Goal: Task Accomplishment & Management: Manage account settings

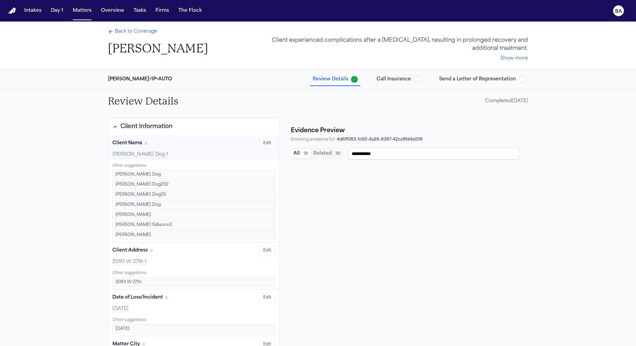
click at [483, 71] on div "Mcbride-Gordonn • 1P • AUTO Review Details Call Insurance Send a Letter of Repr…" at bounding box center [318, 79] width 431 height 20
click at [483, 78] on span "Send a Letter of Representation" at bounding box center [477, 79] width 77 height 7
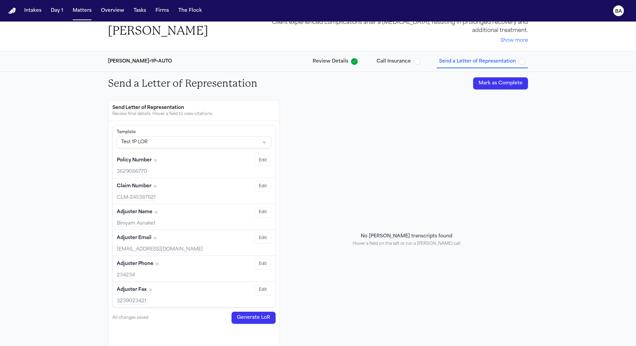
scroll to position [19, 0]
click at [340, 63] on span "Review Details" at bounding box center [331, 60] width 36 height 7
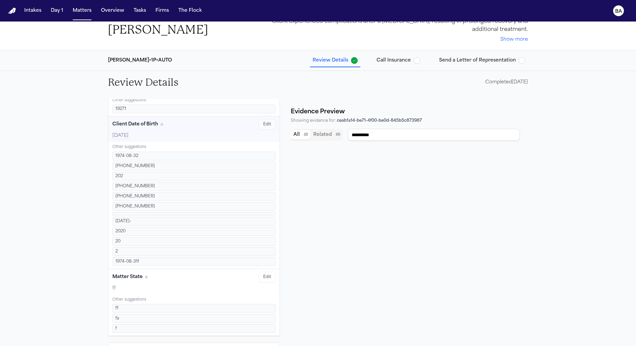
scroll to position [420, 0]
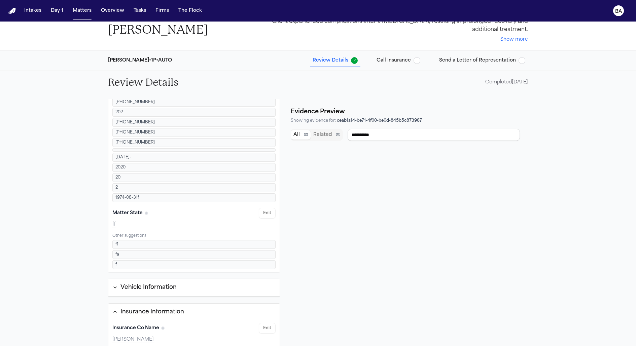
type input "**"
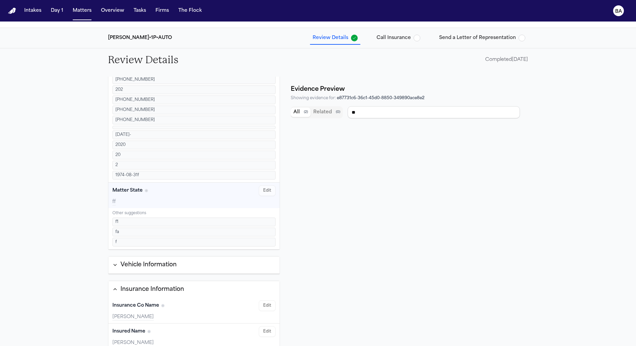
scroll to position [50, 0]
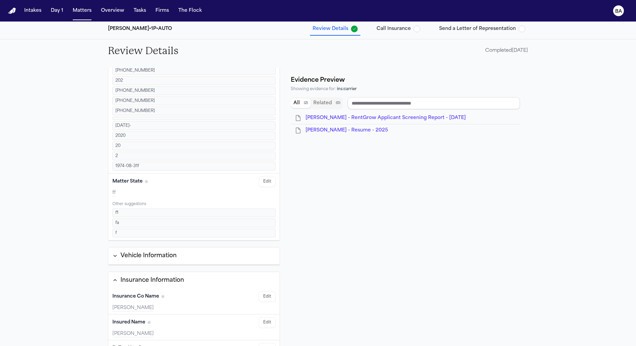
type input "**"
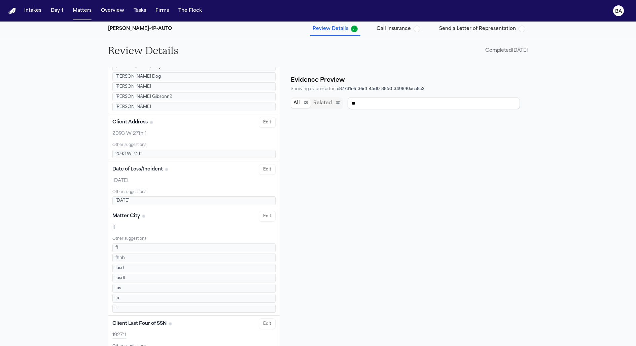
scroll to position [0, 0]
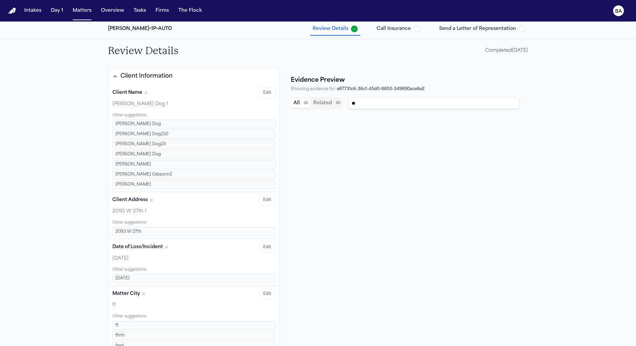
type input "**********"
click at [82, 15] on button "Matters" at bounding box center [82, 11] width 24 height 12
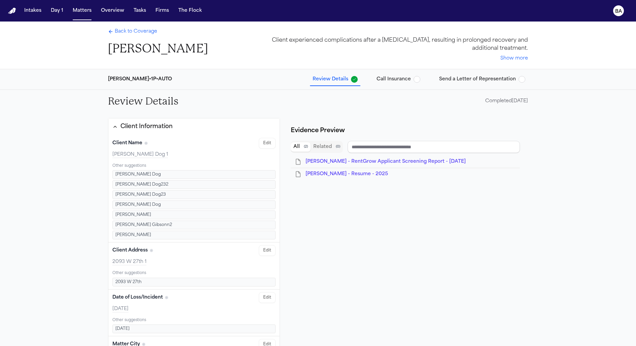
click at [137, 37] on div "Back to Coverage Jimmy Gibson" at bounding box center [158, 42] width 100 height 28
click at [136, 34] on span "Back to Coverage" at bounding box center [136, 31] width 42 height 7
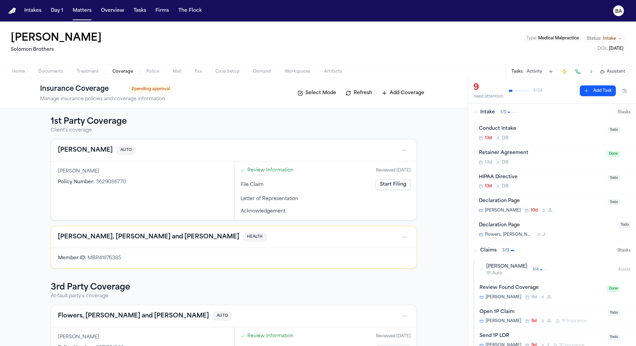
click at [48, 74] on span "Documents" at bounding box center [50, 71] width 25 height 5
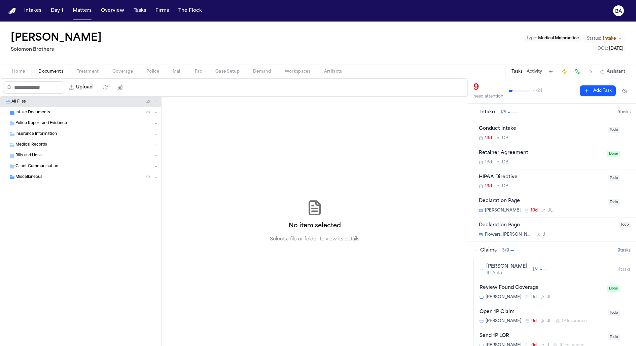
click at [85, 116] on div "Intake Documents ( 1 )" at bounding box center [80, 112] width 161 height 11
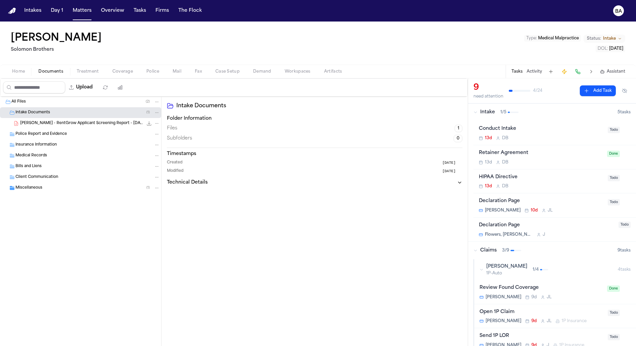
click at [82, 131] on div "Police Report and Evidence" at bounding box center [87, 134] width 144 height 6
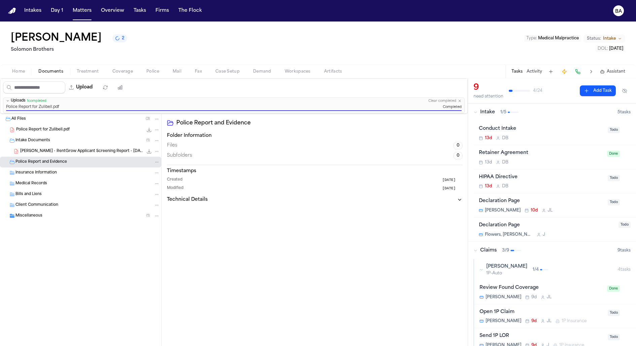
click at [115, 69] on span "Coverage" at bounding box center [122, 71] width 21 height 5
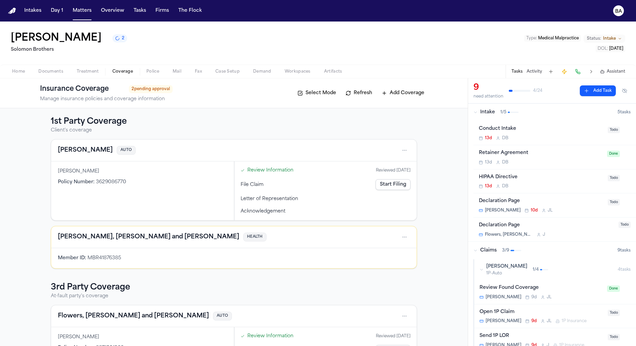
click at [258, 170] on span "Review Information" at bounding box center [270, 170] width 46 height 7
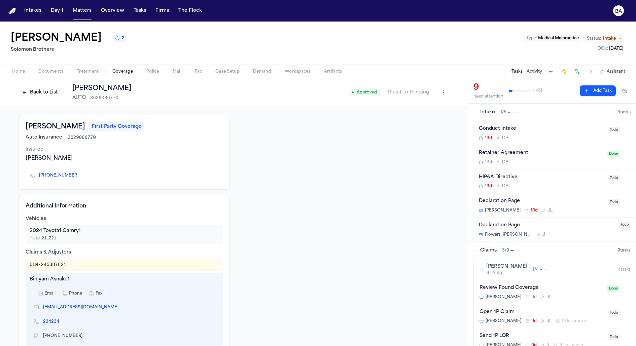
click at [41, 86] on div "Back to List Mcbride-Gordonn AUTO 3629086770" at bounding box center [75, 92] width 113 height 17
click at [42, 91] on button "Back to List" at bounding box center [40, 92] width 43 height 11
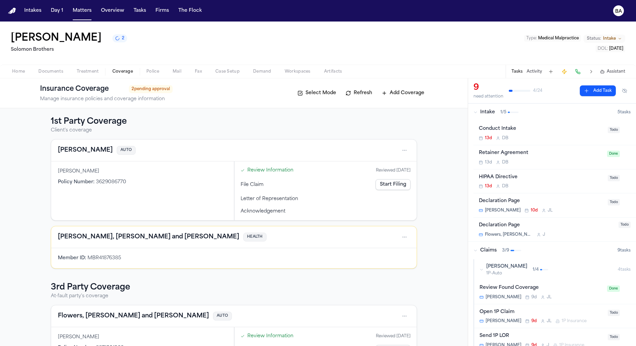
click at [404, 152] on icon "Open actions" at bounding box center [404, 150] width 5 height 5
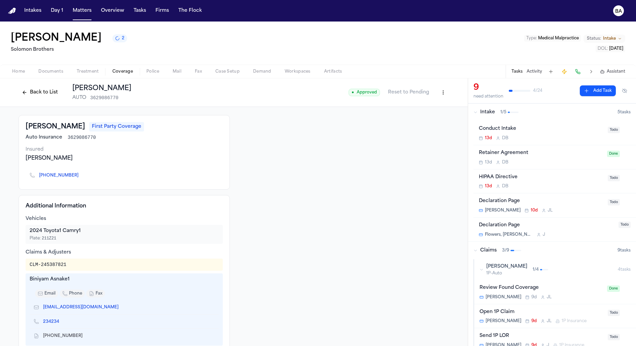
click at [44, 94] on button "Back to List" at bounding box center [40, 92] width 43 height 11
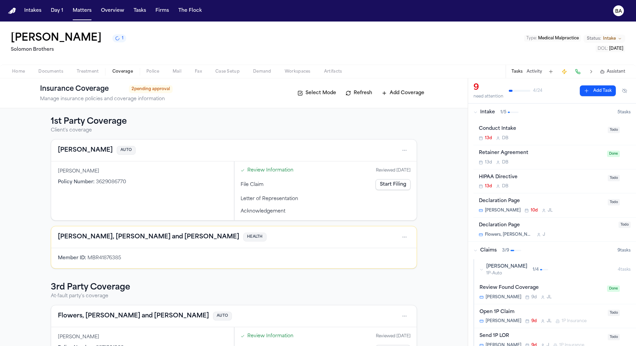
scroll to position [47, 0]
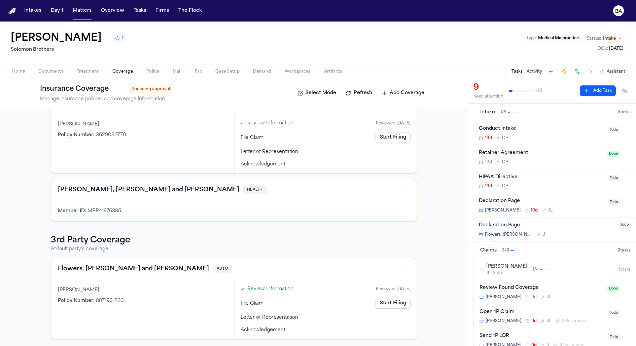
click at [215, 209] on div "Member ID : MBR41876385" at bounding box center [234, 211] width 352 height 7
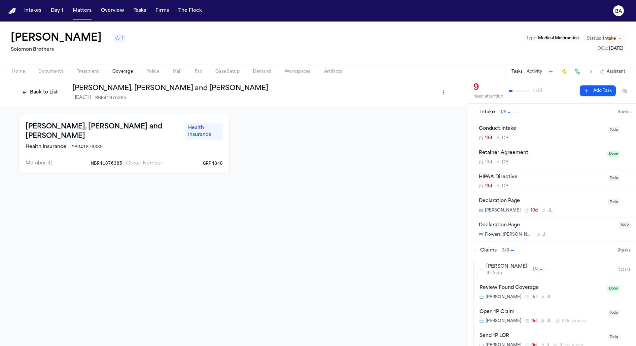
click at [39, 93] on button "Back to List" at bounding box center [40, 92] width 43 height 11
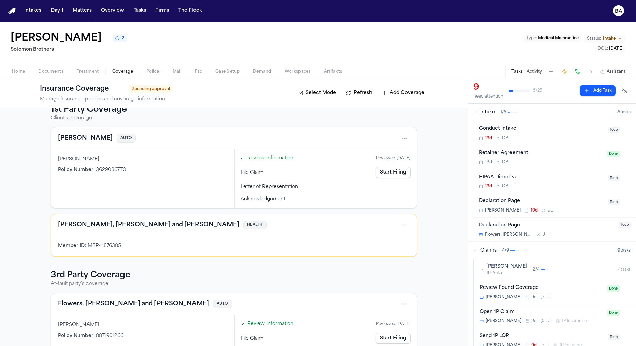
scroll to position [2, 0]
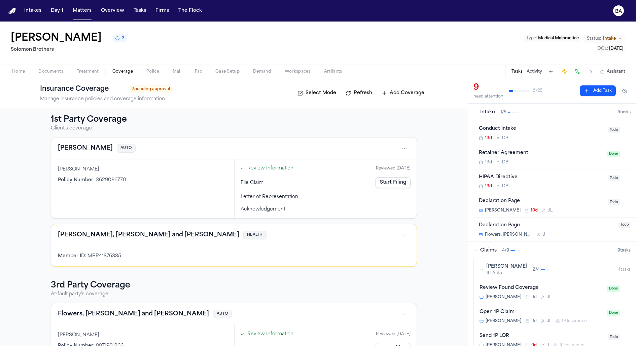
click at [270, 170] on span "Review Information" at bounding box center [270, 168] width 46 height 7
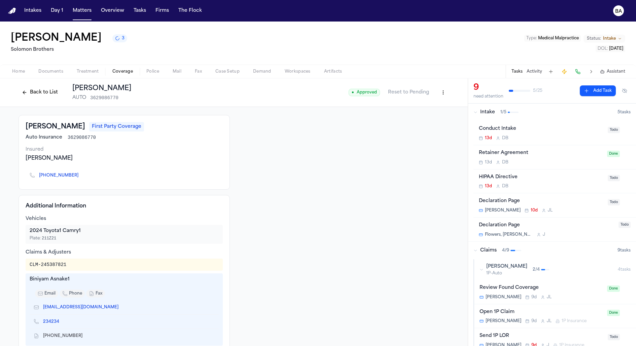
click at [46, 89] on button "Back to List" at bounding box center [40, 92] width 43 height 11
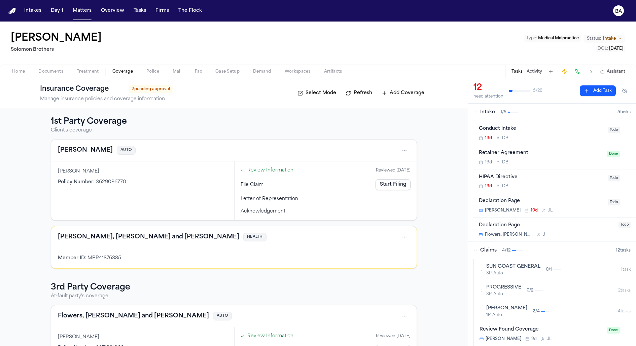
click at [404, 152] on icon "Open actions" at bounding box center [404, 150] width 5 height 5
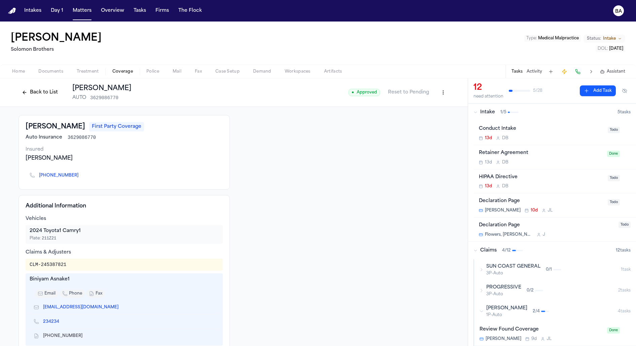
click at [46, 95] on button "Back to List" at bounding box center [40, 92] width 43 height 11
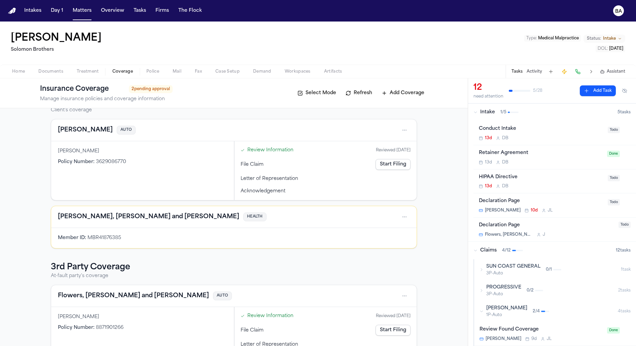
scroll to position [47, 0]
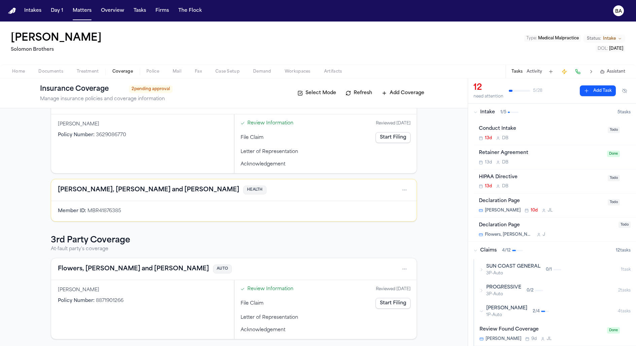
click at [153, 89] on span "2 pending approval" at bounding box center [151, 89] width 44 height 8
click at [620, 11] on text "BA" at bounding box center [618, 11] width 7 height 5
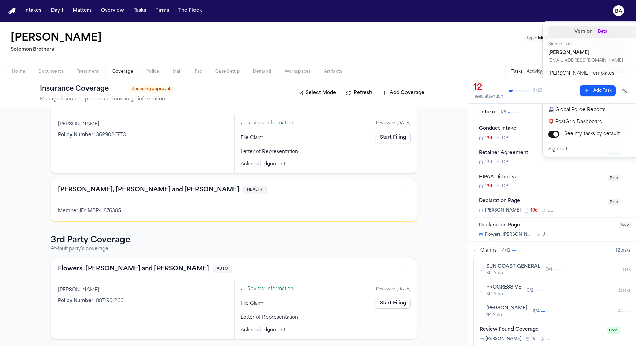
click at [595, 32] on span "Beta" at bounding box center [602, 31] width 15 height 7
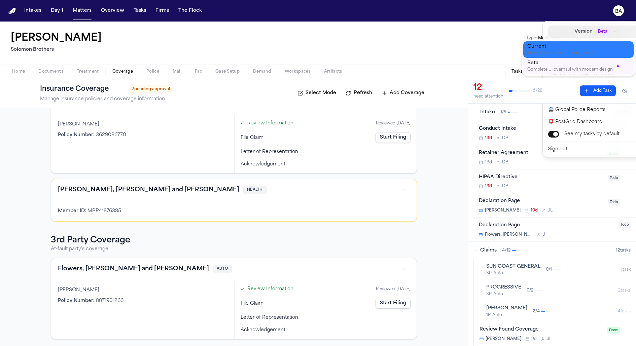
click at [571, 48] on div "Current" at bounding box center [573, 46] width 92 height 7
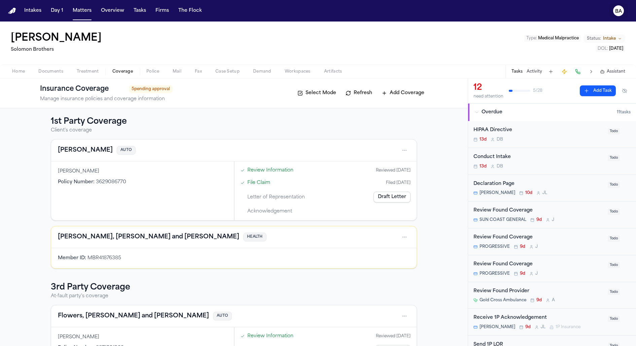
click at [621, 12] on text "BA" at bounding box center [618, 11] width 7 height 5
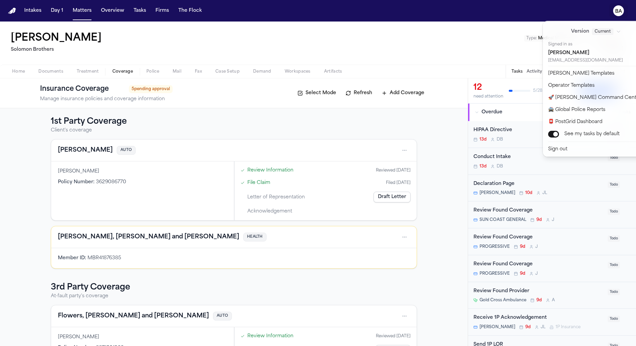
click at [445, 206] on div "Intakes Day 1 Matters Overview Tasks Firms The Flock BA Jimmy Gibson Solomon Br…" at bounding box center [318, 173] width 636 height 346
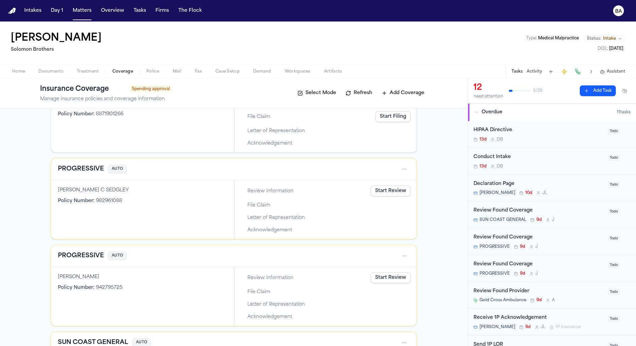
scroll to position [306, 0]
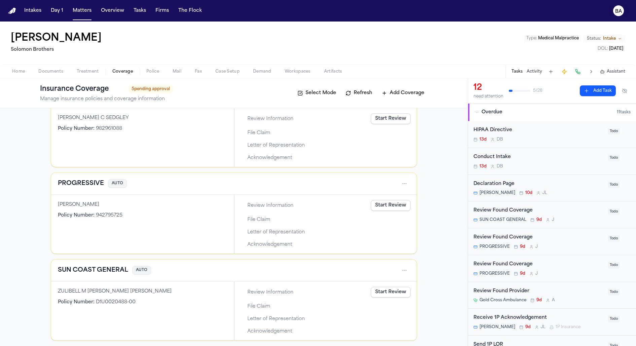
click at [613, 16] on button "BA" at bounding box center [618, 10] width 19 height 15
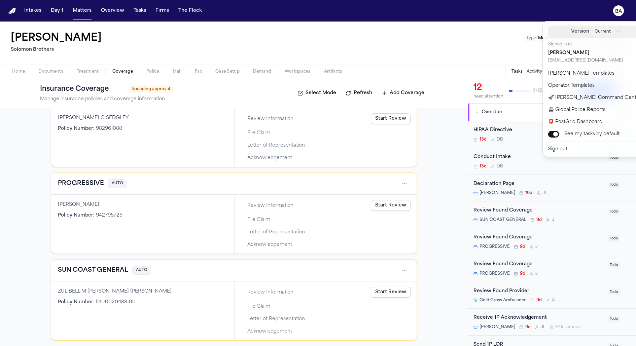
click at [585, 35] on button "Version Current" at bounding box center [596, 32] width 96 height 12
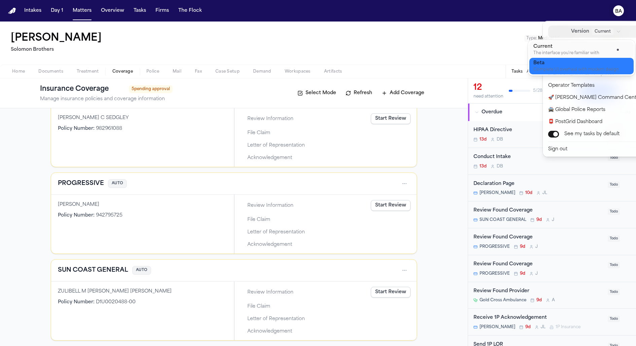
click at [568, 69] on div "Complete UI overhaul with modern design" at bounding box center [575, 69] width 85 height 5
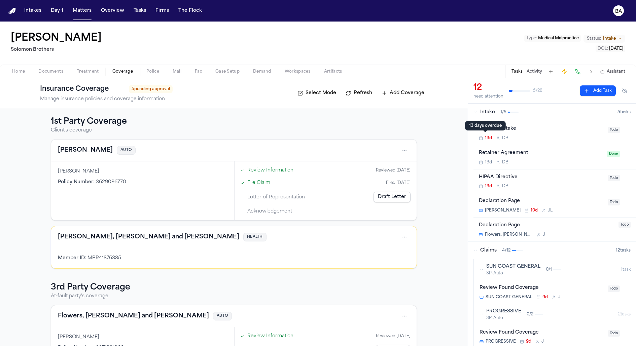
click at [472, 111] on button "Intake 1 / 5 5 task s" at bounding box center [552, 112] width 168 height 17
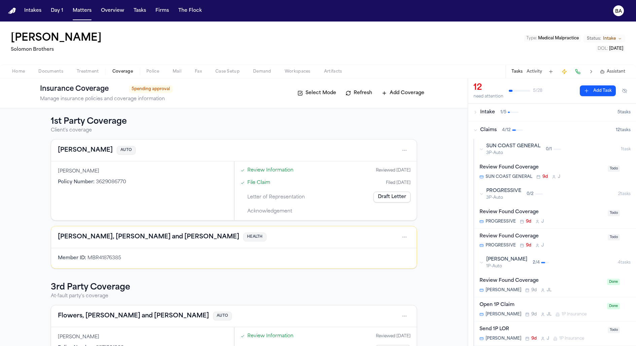
click at [480, 149] on icon "button" at bounding box center [481, 149] width 3 height 1
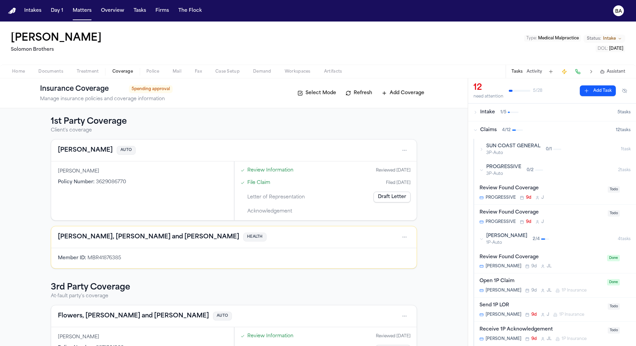
click at [481, 167] on div "PROGRESSIVE 3P-Auto 0 / 2" at bounding box center [549, 170] width 139 height 13
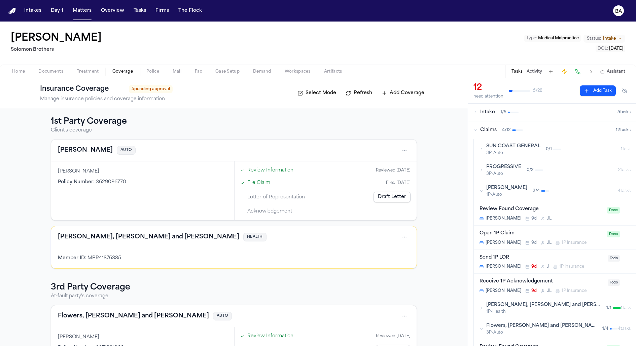
click at [482, 191] on icon "button" at bounding box center [482, 191] width 4 height 4
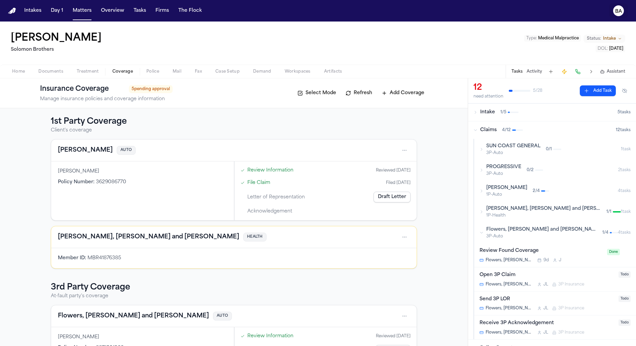
click at [619, 15] on icon "BA" at bounding box center [618, 10] width 11 height 11
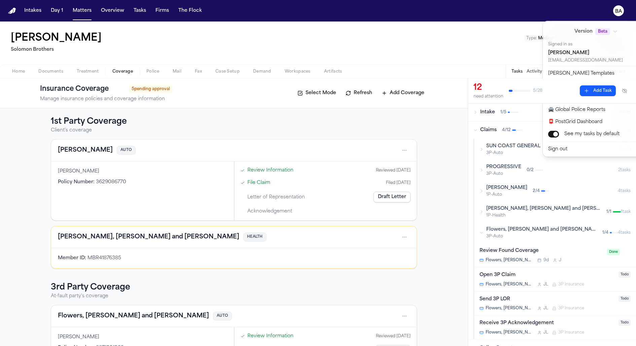
click at [619, 15] on icon "BA" at bounding box center [618, 10] width 11 height 11
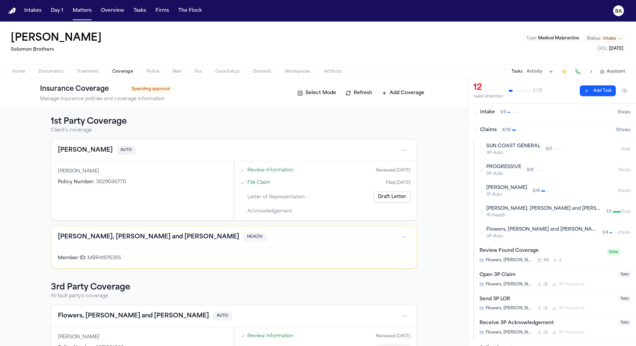
click at [343, 171] on div "Review Information Reviewed 08/21/2025" at bounding box center [325, 170] width 175 height 11
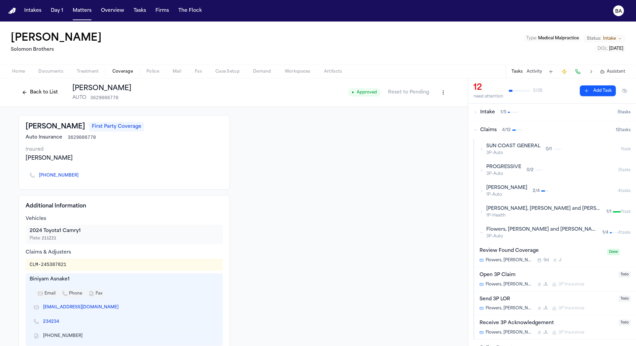
click at [51, 95] on button "Back to List" at bounding box center [40, 92] width 43 height 11
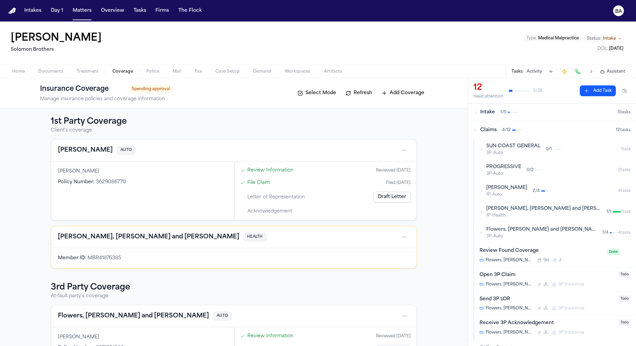
click at [267, 169] on link "Review Information" at bounding box center [270, 170] width 46 height 7
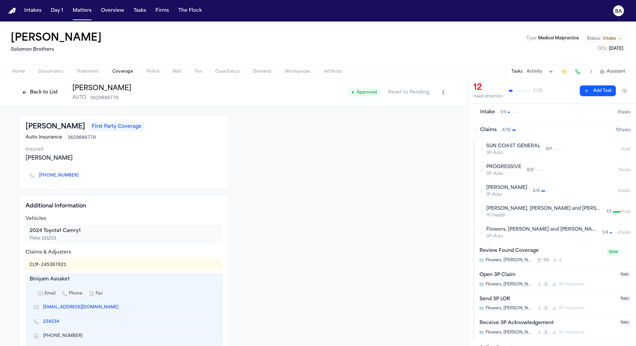
click at [43, 90] on button "Back to List" at bounding box center [40, 92] width 43 height 11
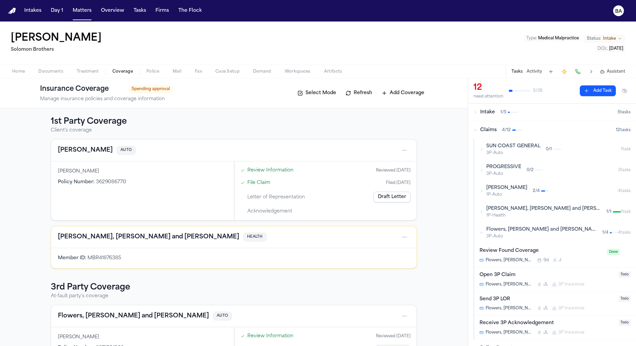
click at [256, 182] on link "File Claim" at bounding box center [258, 182] width 23 height 7
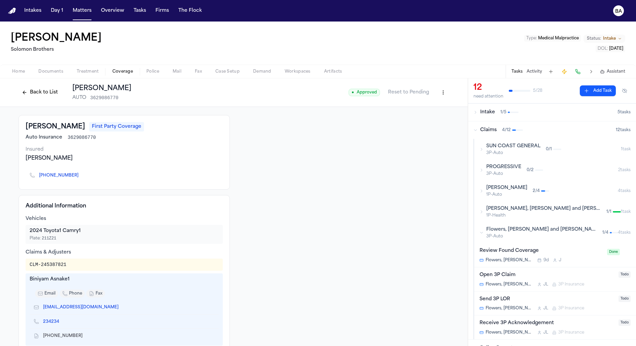
click at [48, 94] on button "Back to List" at bounding box center [40, 92] width 43 height 11
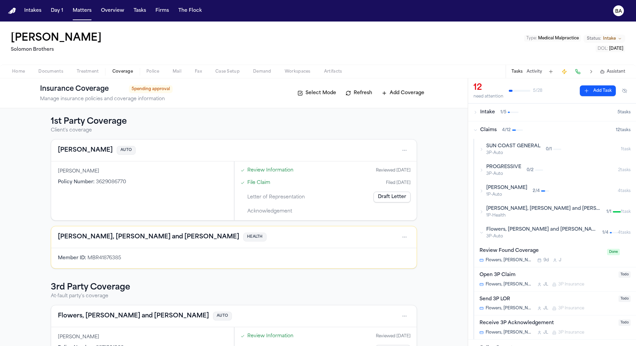
click at [389, 194] on link "Draft Letter" at bounding box center [392, 197] width 37 height 11
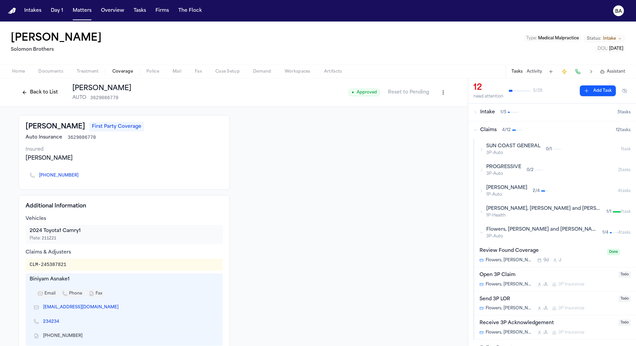
click at [48, 93] on button "Back to List" at bounding box center [40, 92] width 43 height 11
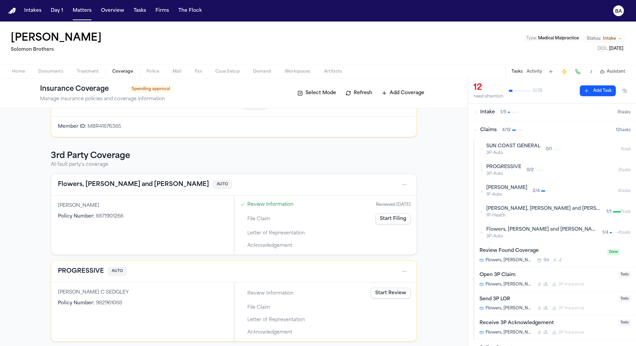
scroll to position [162, 0]
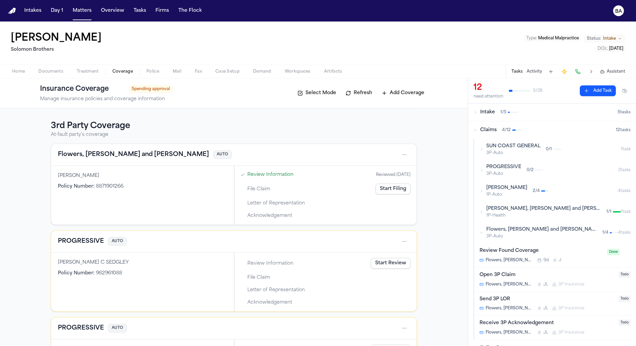
click at [387, 187] on link "Start Filing" at bounding box center [393, 189] width 35 height 11
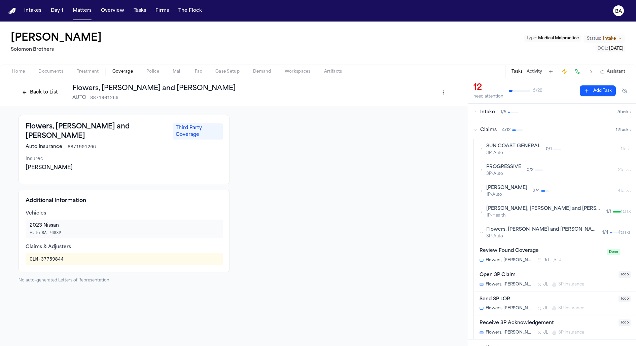
click at [44, 91] on button "Back to List" at bounding box center [40, 92] width 43 height 11
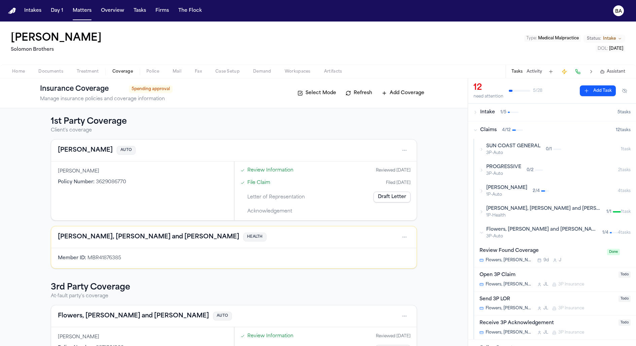
click at [387, 197] on link "Draft Letter" at bounding box center [392, 197] width 37 height 11
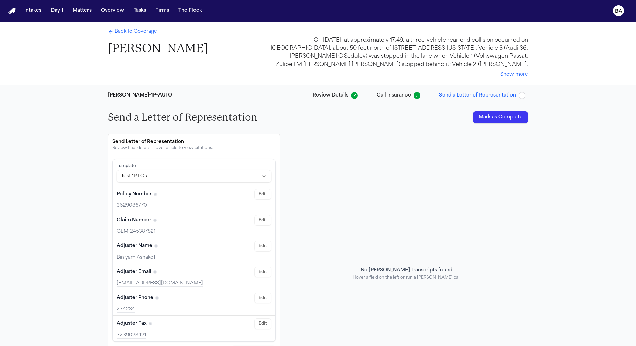
click at [408, 93] on span "Call Insurance" at bounding box center [394, 95] width 34 height 7
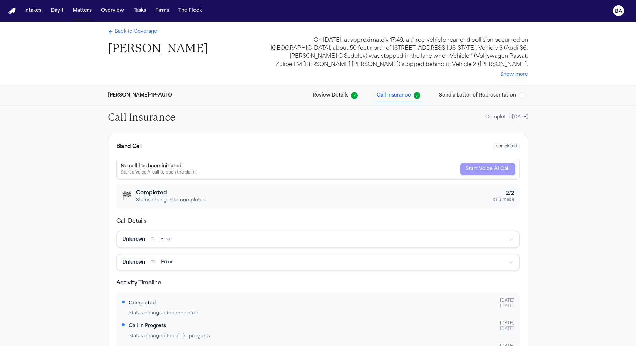
click at [460, 93] on span "Send a Letter of Representation" at bounding box center [477, 95] width 77 height 7
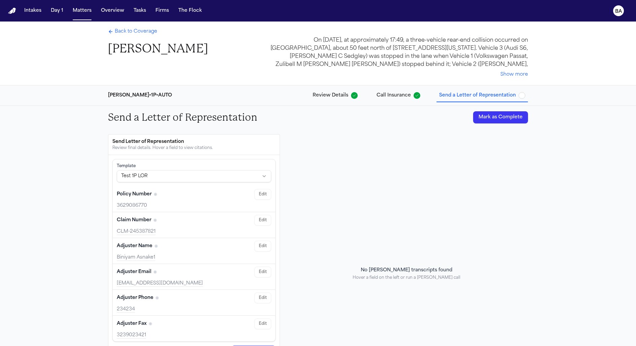
click at [396, 96] on span "Call Insurance" at bounding box center [394, 95] width 34 height 7
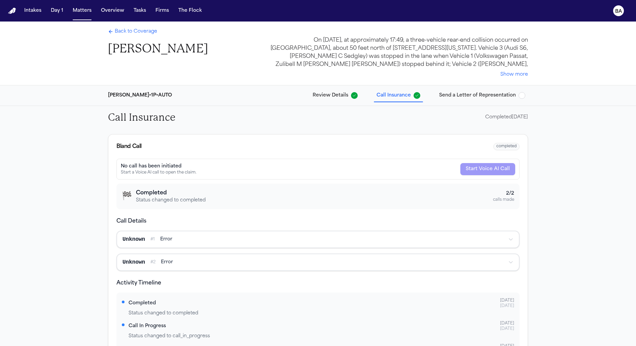
click at [352, 97] on span "Review Details" at bounding box center [335, 95] width 45 height 7
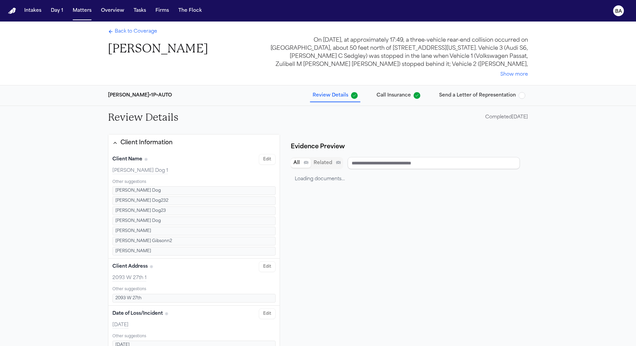
click at [399, 97] on span "Call Insurance" at bounding box center [394, 95] width 34 height 7
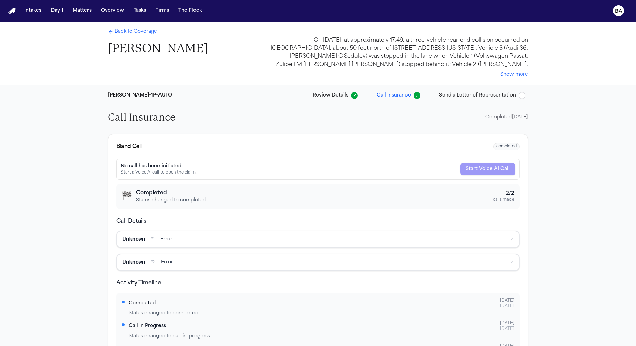
click at [454, 92] on span "Send a Letter of Representation" at bounding box center [477, 95] width 77 height 7
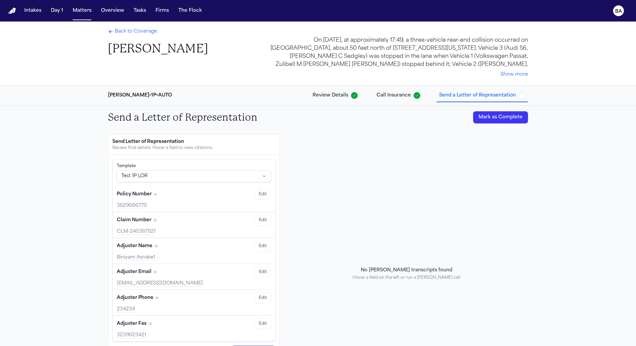
click at [132, 30] on span "Back to Coverage" at bounding box center [136, 31] width 42 height 7
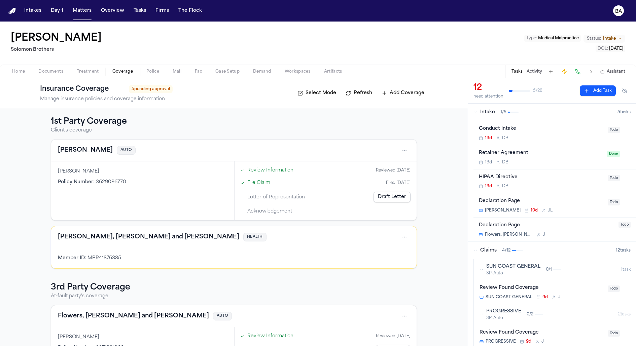
click at [384, 198] on link "Draft Letter" at bounding box center [392, 197] width 37 height 11
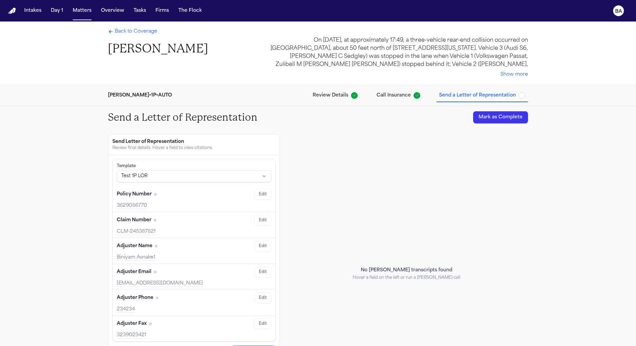
click at [138, 34] on span "Back to Coverage" at bounding box center [136, 31] width 42 height 7
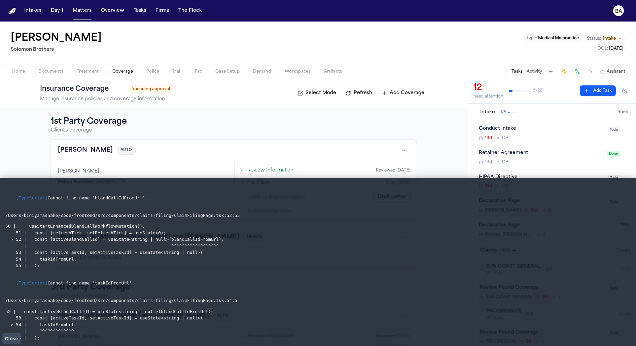
click at [403, 148] on icon "Open actions" at bounding box center [404, 150] width 5 height 5
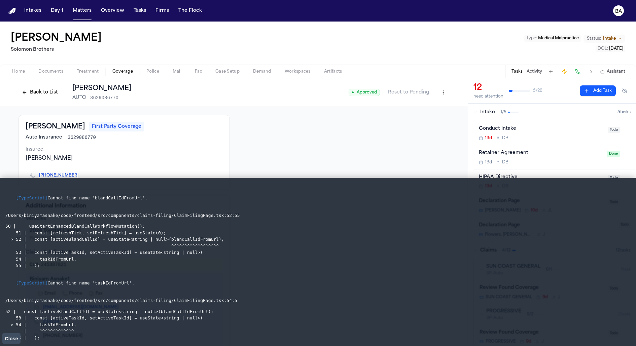
click at [40, 92] on button "Back to List" at bounding box center [40, 92] width 43 height 11
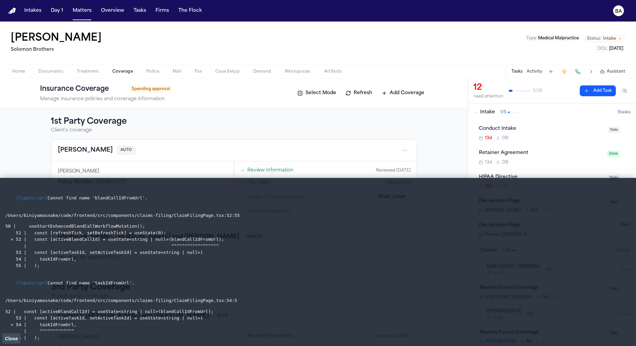
click at [4, 340] on button "Close" at bounding box center [11, 339] width 18 height 10
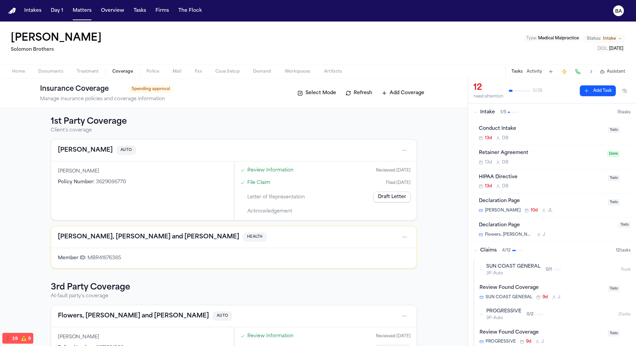
click at [407, 150] on icon "Open actions" at bounding box center [404, 150] width 5 height 5
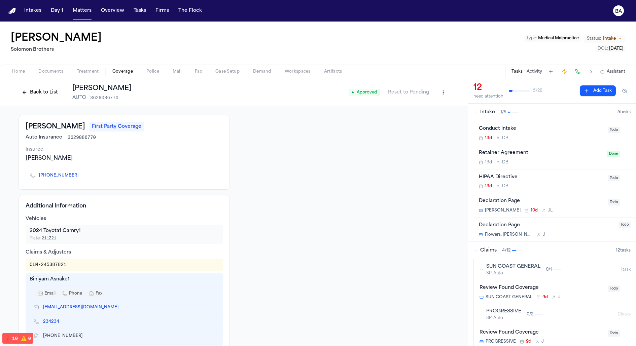
click at [38, 96] on button "Back to List" at bounding box center [40, 92] width 43 height 11
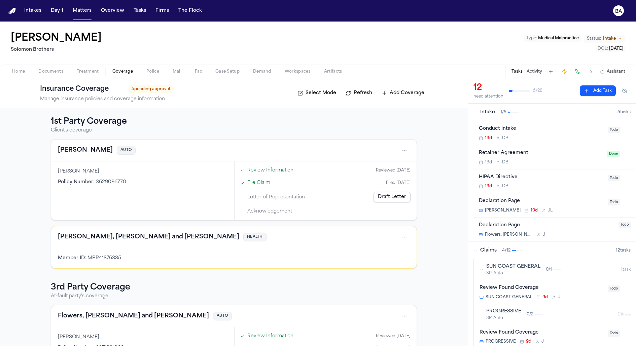
click at [388, 195] on link "Draft Letter" at bounding box center [392, 197] width 37 height 11
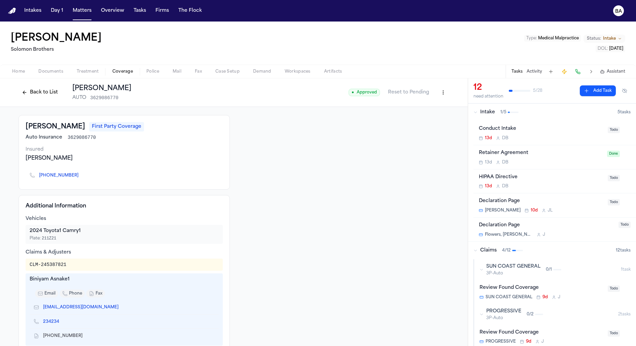
click at [50, 94] on button "Back to List" at bounding box center [40, 92] width 43 height 11
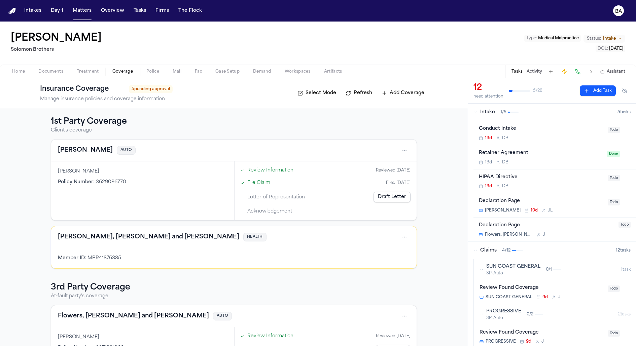
click at [390, 195] on link "Draft Letter" at bounding box center [392, 197] width 37 height 11
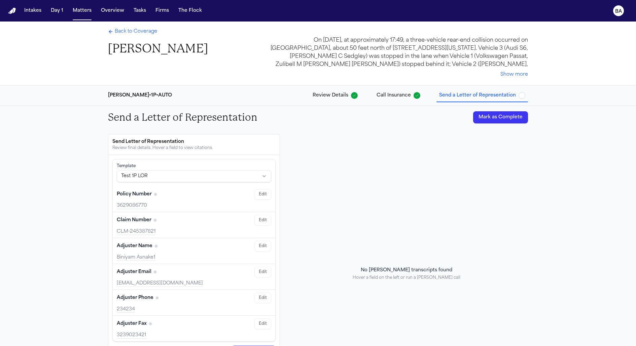
scroll to position [26, 0]
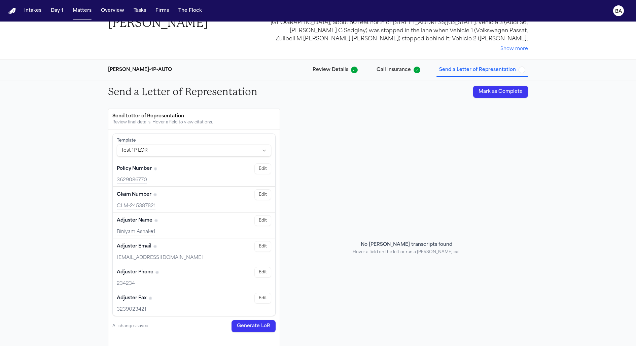
click at [335, 70] on span "Review Details" at bounding box center [331, 70] width 36 height 7
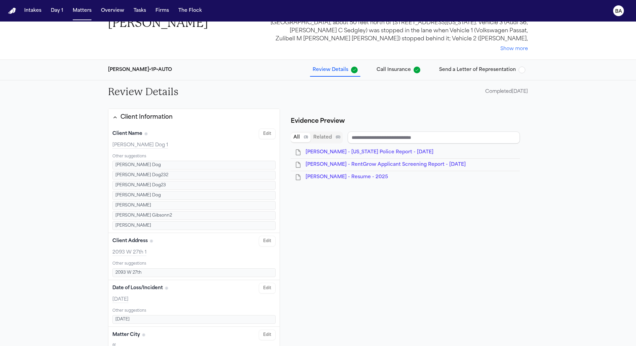
click at [380, 67] on span "Call Insurance" at bounding box center [394, 70] width 34 height 7
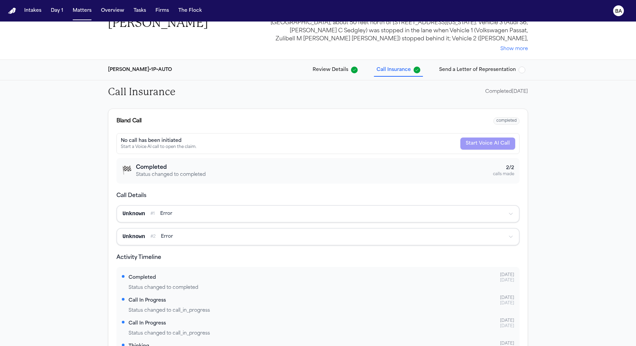
click at [339, 70] on span "Review Details" at bounding box center [331, 70] width 36 height 7
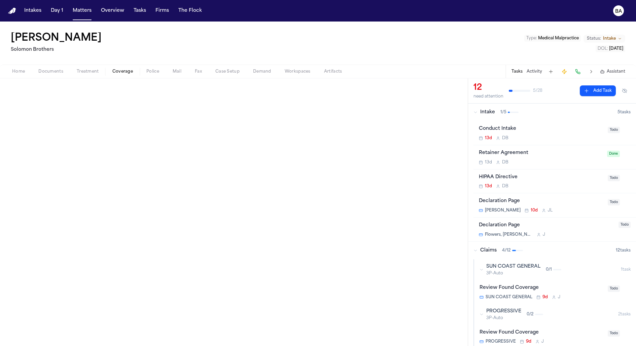
click at [124, 72] on span "Coverage" at bounding box center [122, 71] width 21 height 5
click at [116, 76] on div "Home Documents Treatment Coverage Police Mail Fax Case Setup Demand Workspaces …" at bounding box center [318, 71] width 636 height 13
click at [116, 71] on span "Coverage" at bounding box center [122, 71] width 21 height 5
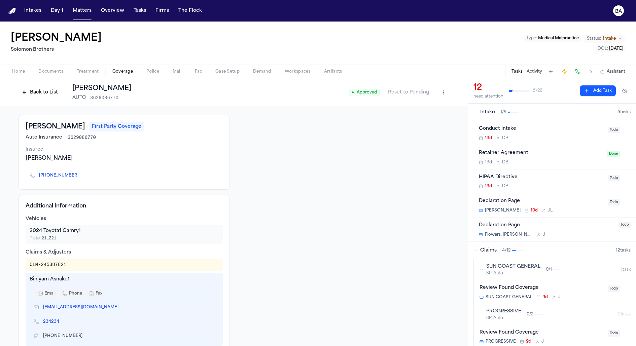
click at [49, 95] on button "Back to List" at bounding box center [40, 92] width 43 height 11
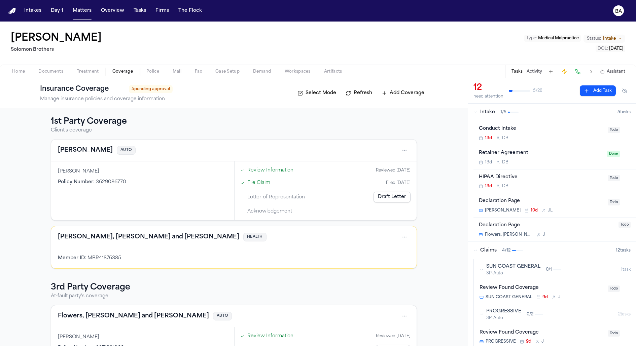
click at [321, 95] on button "Select Mode" at bounding box center [316, 93] width 45 height 11
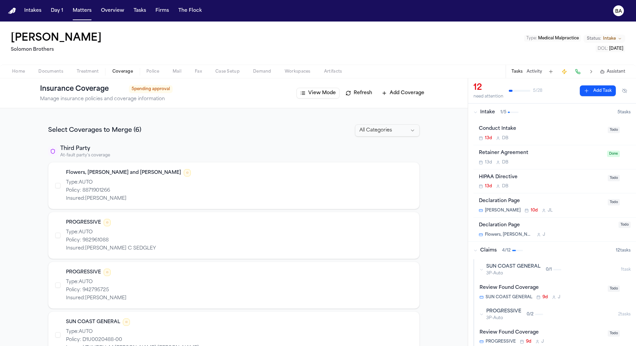
click at [367, 135] on html "Intakes Day 1 Matters Overview Tasks Firms The Flock BA [PERSON_NAME] [PERSON_N…" at bounding box center [318, 173] width 636 height 346
click at [318, 134] on html "Intakes Day 1 Matters Overview Tasks Firms The Flock BA [PERSON_NAME] [PERSON_N…" at bounding box center [318, 173] width 636 height 346
click at [316, 93] on button "View Mode" at bounding box center [317, 93] width 43 height 11
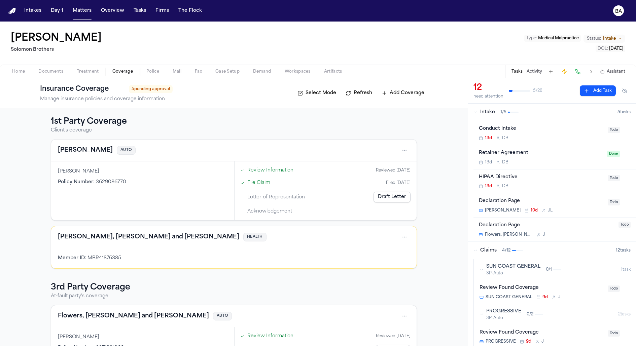
click at [614, 10] on icon "BA" at bounding box center [618, 10] width 11 height 11
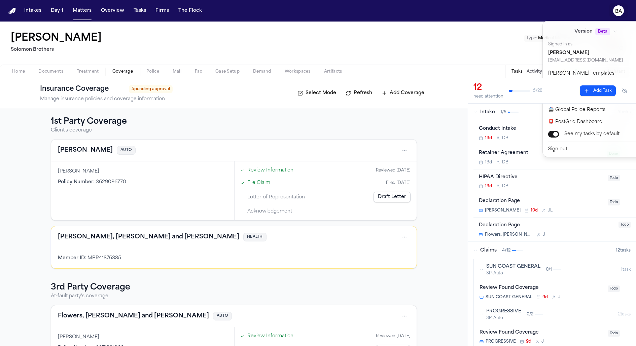
click at [614, 10] on icon "BA" at bounding box center [618, 10] width 11 height 11
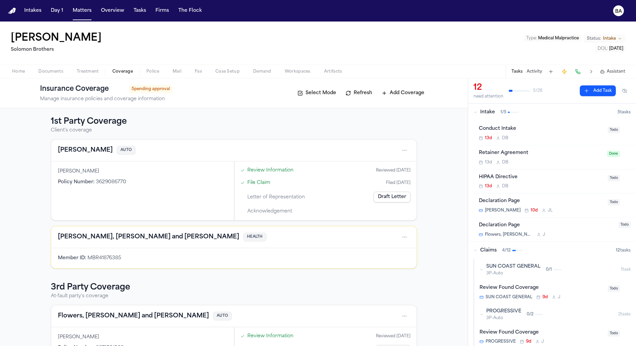
click at [104, 98] on p "Manage insurance policies and coverage information" at bounding box center [106, 99] width 133 height 7
copy p "Manage insurance policies and coverage information"
click at [347, 113] on div "1st Party Coverage Client's coverage Mcbride-Gordonn AUTO Sara Johnsonass Polic…" at bounding box center [234, 227] width 468 height 238
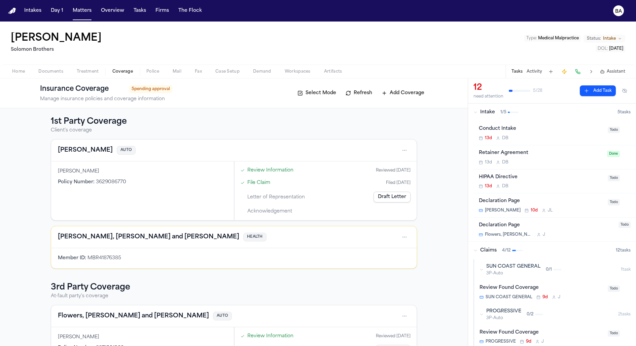
click at [139, 89] on span "5 pending approval" at bounding box center [151, 89] width 44 height 8
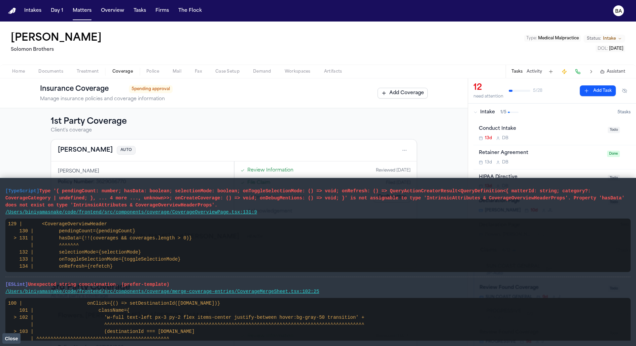
click at [7, 342] on button "Close" at bounding box center [11, 339] width 18 height 10
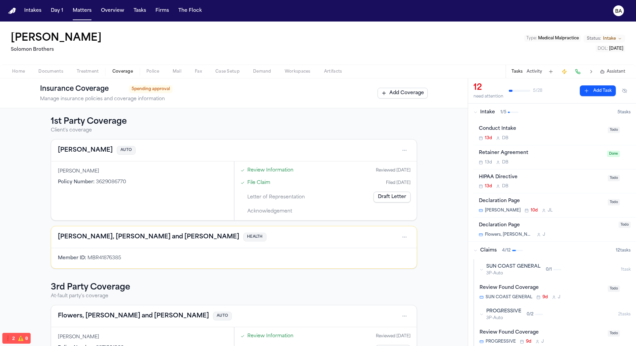
click at [144, 92] on span "5 pending approval" at bounding box center [151, 89] width 44 height 8
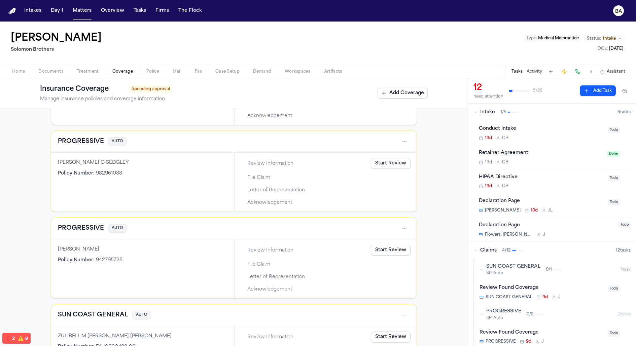
scroll to position [306, 0]
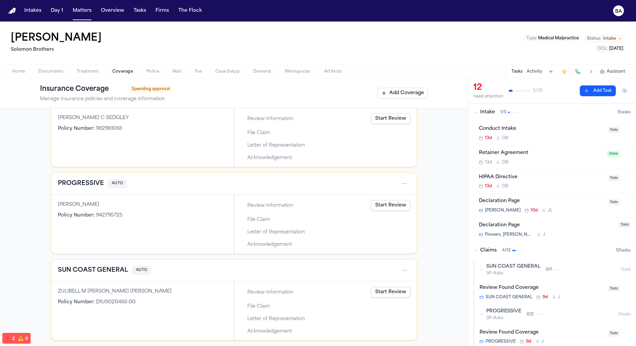
click at [32, 243] on div "1st Party Coverage Client's coverage Mcbride-Gordonn AUTO Sara Johnsonass Polic…" at bounding box center [234, 227] width 468 height 238
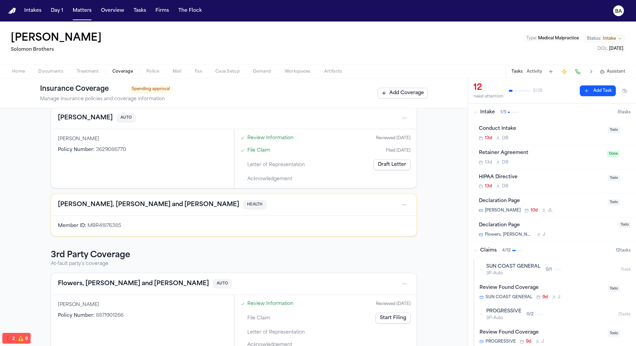
scroll to position [0, 0]
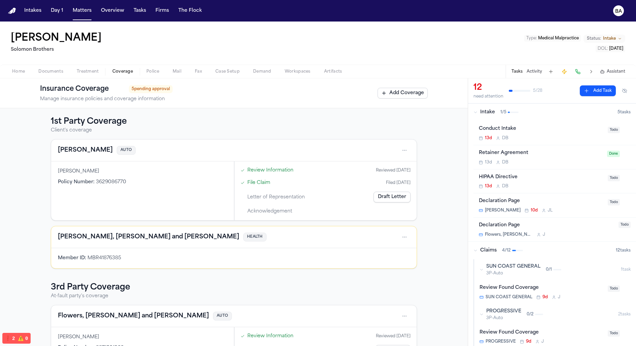
click at [165, 228] on div "Medina, Hill and Bailey HEALTH" at bounding box center [233, 237] width 365 height 22
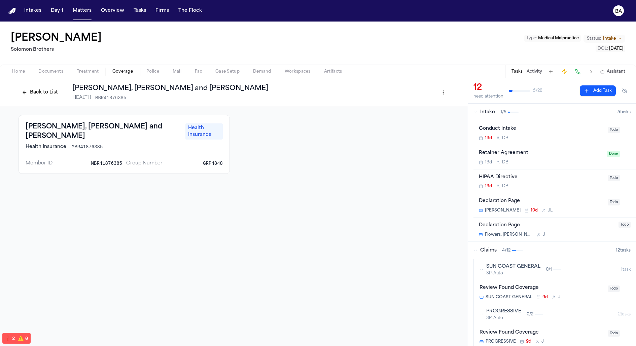
click at [483, 270] on icon "button" at bounding box center [482, 270] width 4 height 4
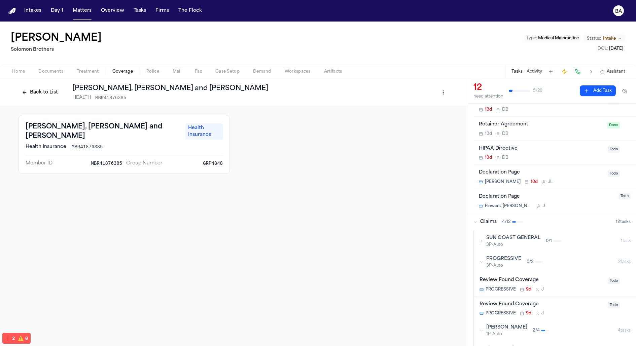
click at [480, 260] on icon "button" at bounding box center [482, 262] width 4 height 4
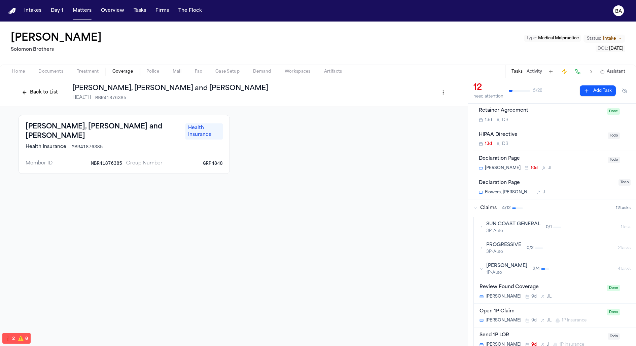
click at [480, 267] on icon "button" at bounding box center [482, 269] width 4 height 4
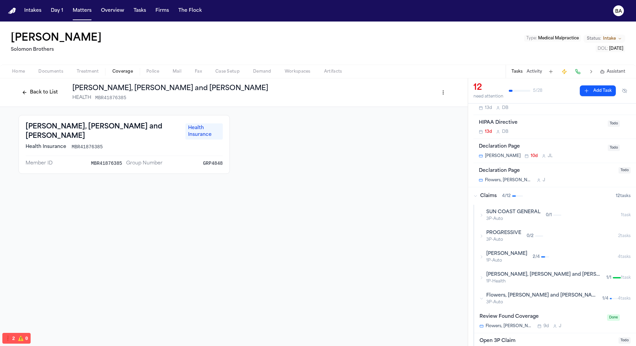
scroll to position [61, 0]
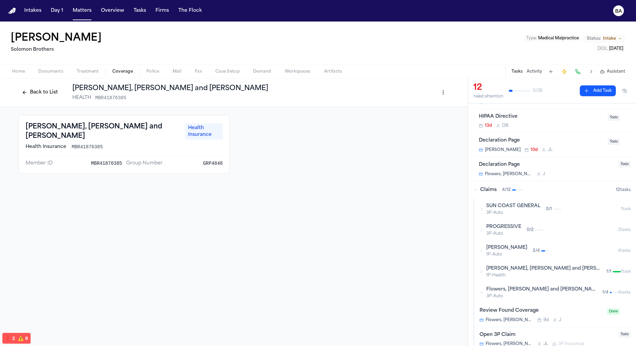
click at [482, 272] on icon "button" at bounding box center [482, 272] width 4 height 4
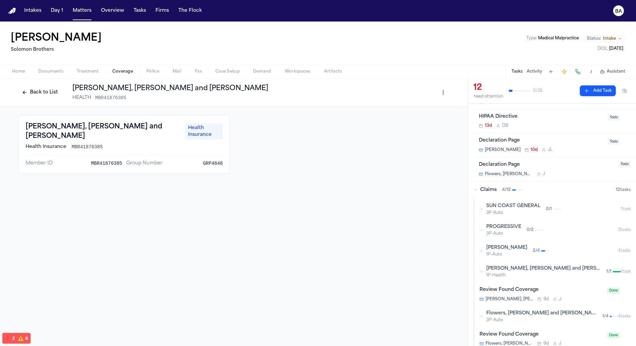
click at [484, 273] on div "Medina, Hill and Bailey 1P-Health 1 / 1" at bounding box center [550, 272] width 141 height 13
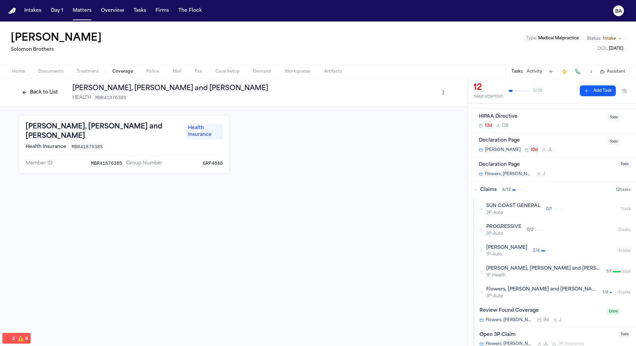
click at [484, 273] on div "Medina, Hill and Bailey 1P-Health 1 / 1" at bounding box center [550, 272] width 141 height 13
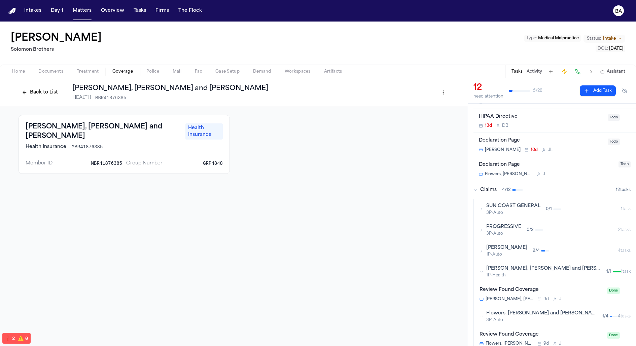
click at [53, 95] on button "Back to List" at bounding box center [40, 92] width 43 height 11
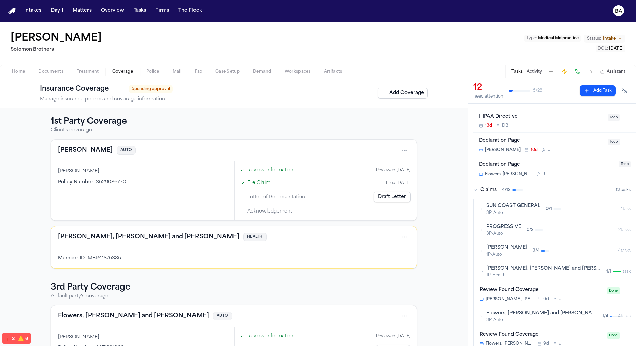
click at [401, 148] on html "Intakes Day 1 Matters Overview Tasks Firms The Flock BA Jimmy Gibson Solomon Br…" at bounding box center [318, 173] width 636 height 346
click at [397, 132] on html "Intakes Day 1 Matters Overview Tasks Firms The Flock BA Jimmy Gibson Solomon Br…" at bounding box center [318, 173] width 636 height 346
click at [406, 153] on html "Intakes Day 1 Matters Overview Tasks Firms The Flock BA Jimmy Gibson Solomon Br…" at bounding box center [318, 173] width 636 height 346
click at [440, 159] on html "Intakes Day 1 Matters Overview Tasks Firms The Flock BA Jimmy Gibson Solomon Br…" at bounding box center [318, 173] width 636 height 346
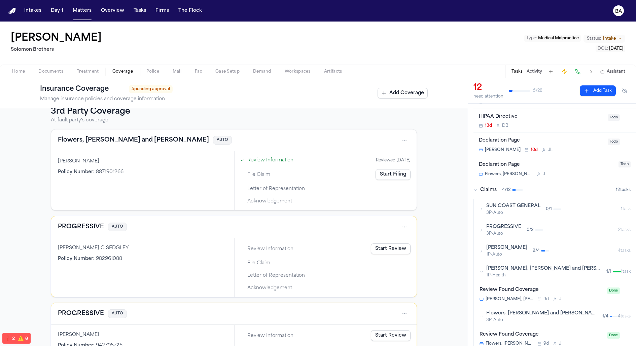
scroll to position [306, 0]
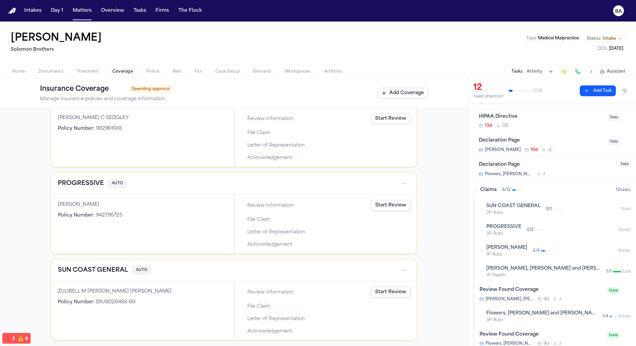
click at [404, 272] on html "Intakes Day 1 Matters Overview Tasks Firms The Flock BA Jimmy Gibson Solomon Br…" at bounding box center [318, 173] width 636 height 346
click at [392, 280] on div "Delete" at bounding box center [383, 281] width 50 height 11
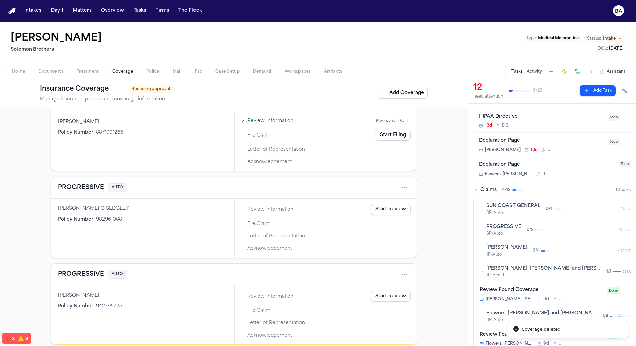
scroll to position [220, 0]
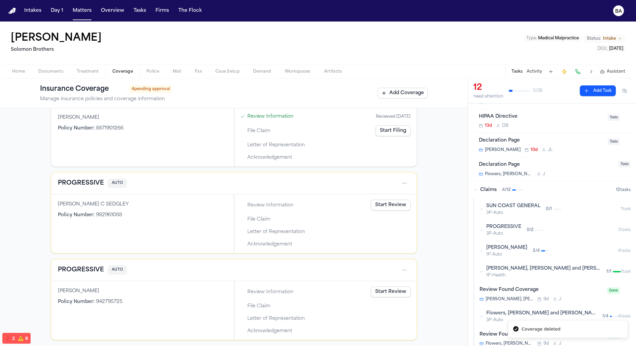
click at [406, 177] on html "Coverage deleted Intakes Day 1 Matters Overview Tasks Firms The Flock BA Jimmy …" at bounding box center [318, 173] width 636 height 346
click at [394, 207] on div "Merge" at bounding box center [383, 206] width 50 height 11
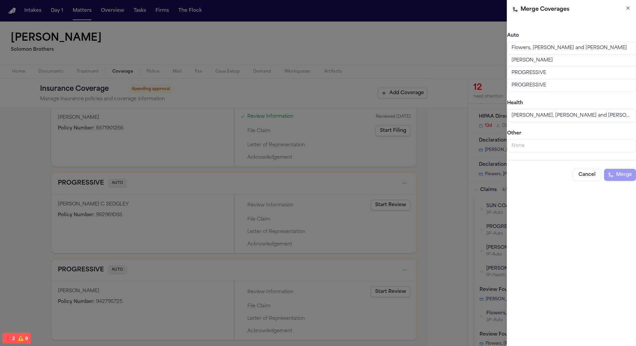
click at [532, 85] on span "PROGRESSIVE" at bounding box center [529, 85] width 35 height 7
click at [530, 75] on span "PROGRESSIVE" at bounding box center [529, 73] width 35 height 7
click at [559, 89] on button "PROGRESSIVE" at bounding box center [571, 85] width 128 height 12
click at [617, 175] on button "Merge" at bounding box center [620, 175] width 32 height 12
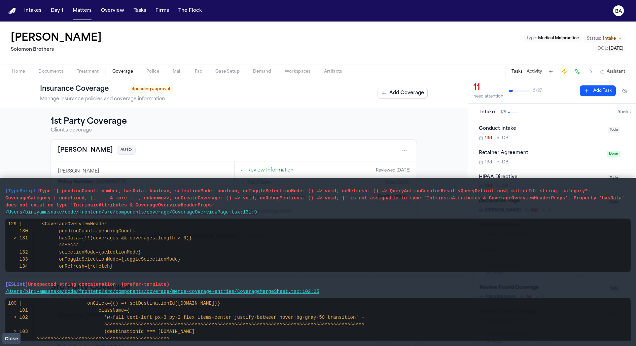
click at [13, 343] on button "Close" at bounding box center [11, 339] width 18 height 10
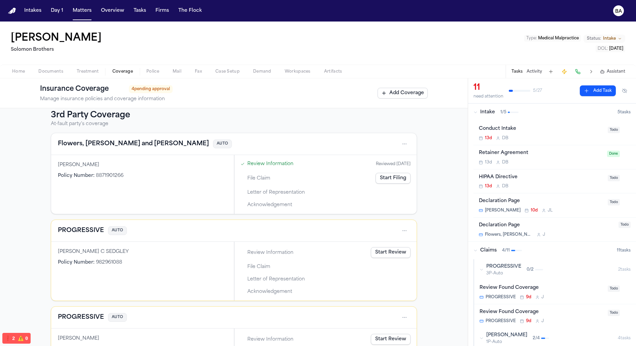
scroll to position [220, 0]
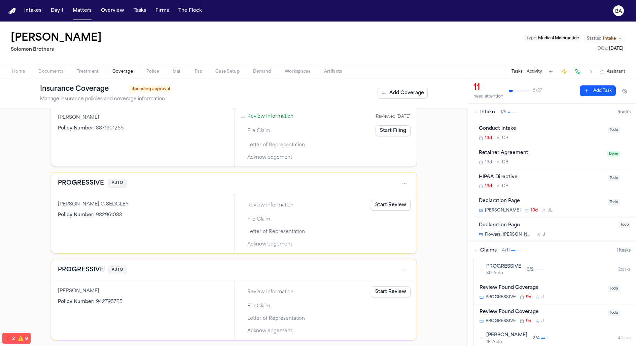
click at [402, 179] on html "Intakes Day 1 Matters Overview Tasks Firms The Flock BA [PERSON_NAME] [PERSON_N…" at bounding box center [318, 173] width 636 height 346
click at [441, 198] on html "Intakes Day 1 Matters Overview Tasks Firms The Flock BA [PERSON_NAME] [PERSON_N…" at bounding box center [318, 173] width 636 height 346
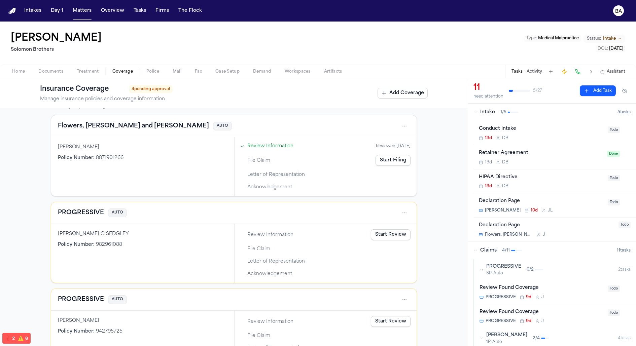
scroll to position [174, 0]
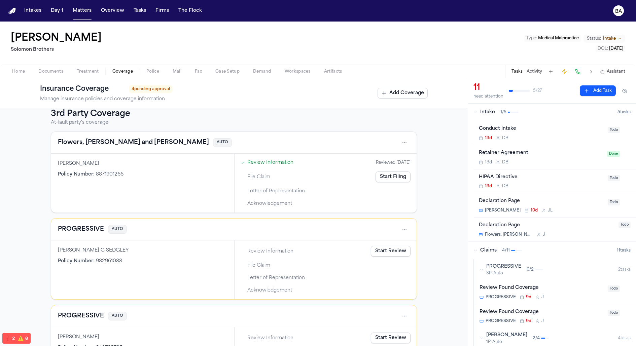
click at [407, 140] on html "Intakes Day 1 Matters Overview Tasks Firms The Flock BA [PERSON_NAME] [PERSON_N…" at bounding box center [318, 173] width 636 height 346
click at [386, 164] on div "Merge" at bounding box center [383, 166] width 50 height 11
click at [257, 191] on span "Letter of Representation" at bounding box center [276, 191] width 58 height 7
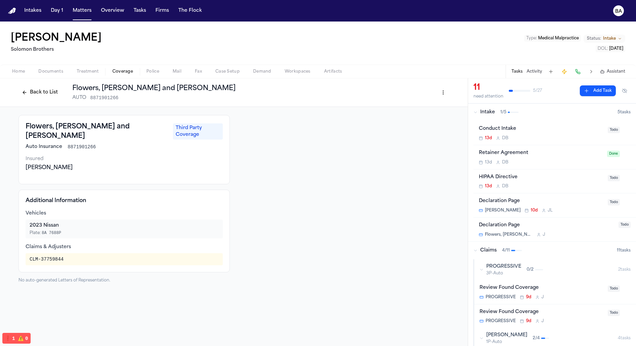
click at [43, 93] on button "Back to List" at bounding box center [40, 92] width 43 height 11
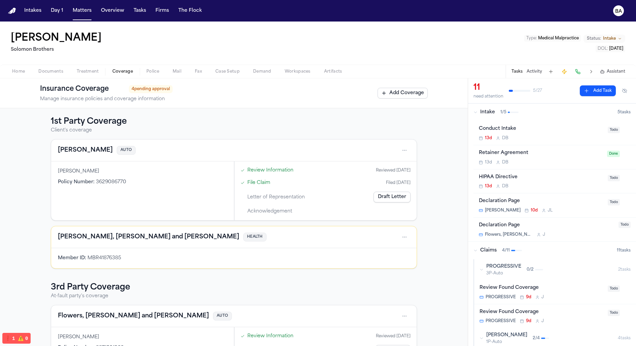
click at [254, 169] on link "Review Information" at bounding box center [270, 170] width 46 height 7
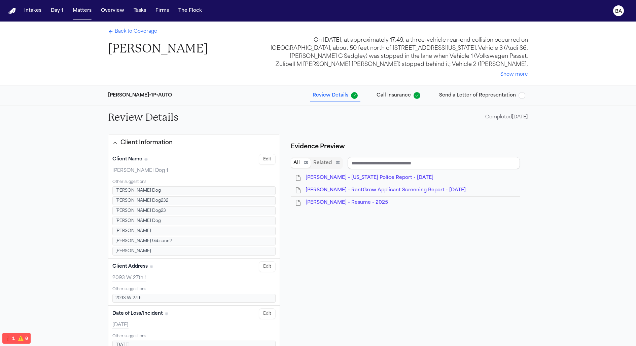
click at [373, 133] on div "Client Information Client Name Edit Jimmy Dog 1 Other suggestions Jimmy Dog Jim…" at bounding box center [318, 278] width 431 height 299
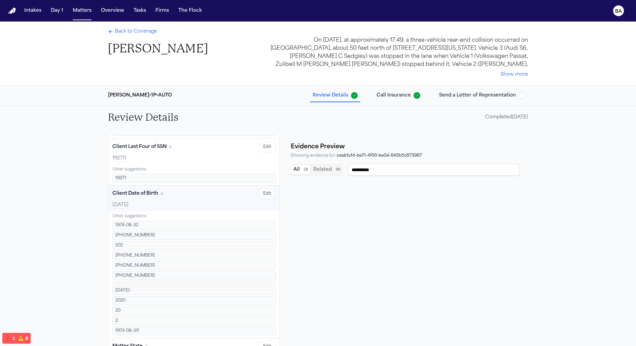
scroll to position [420, 0]
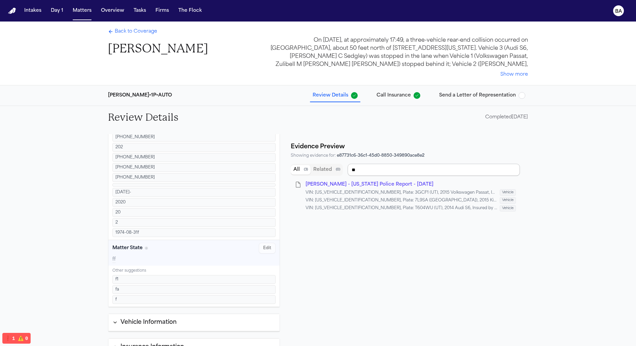
click at [378, 166] on input "**" at bounding box center [434, 170] width 172 height 12
type input "*"
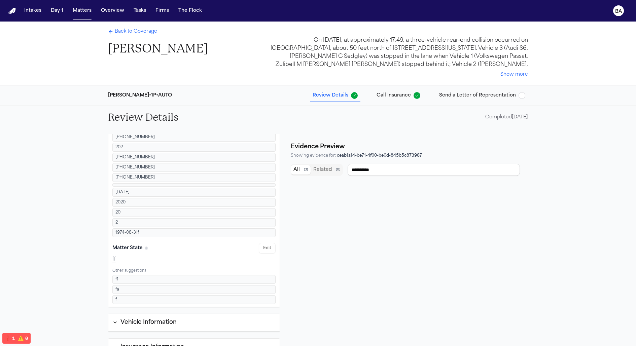
type input "**"
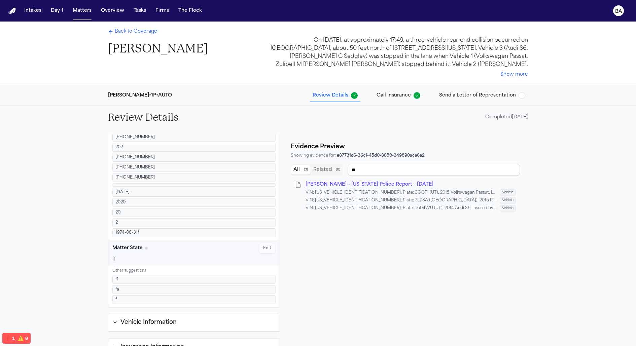
scroll to position [81, 0]
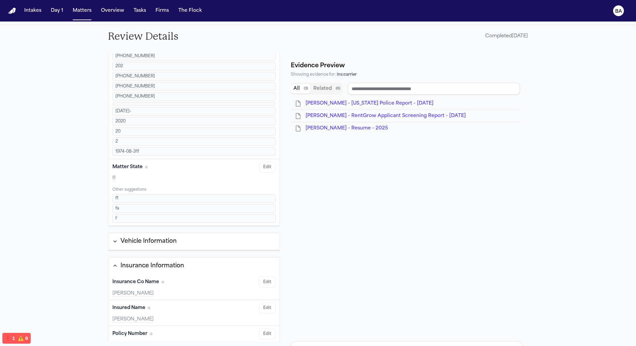
click at [151, 237] on div "Vehicle Information" at bounding box center [148, 241] width 56 height 9
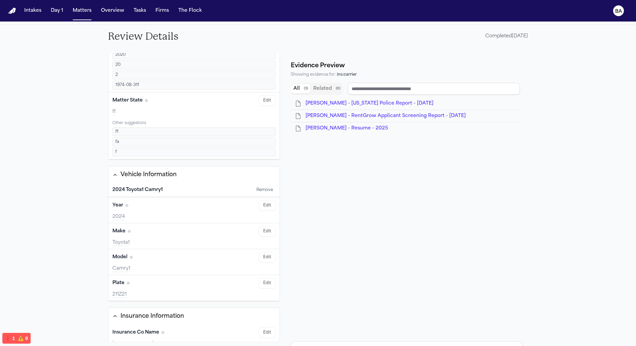
scroll to position [502, 0]
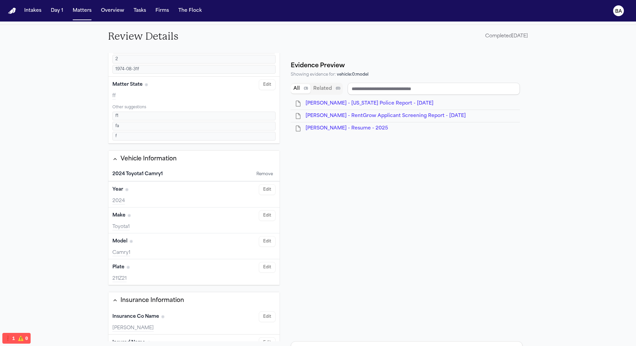
click at [269, 236] on button "Edit" at bounding box center [267, 241] width 17 height 11
click at [238, 246] on button "Cancel" at bounding box center [239, 251] width 22 height 11
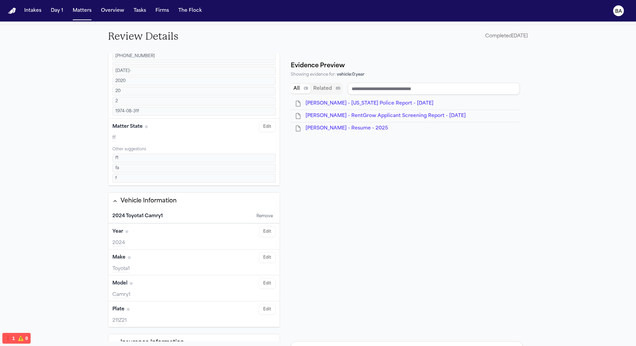
scroll to position [464, 0]
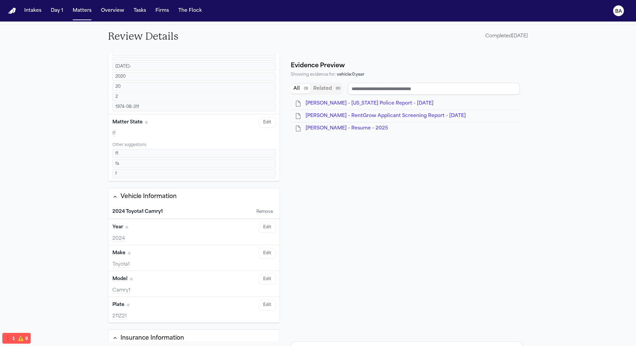
type input "**"
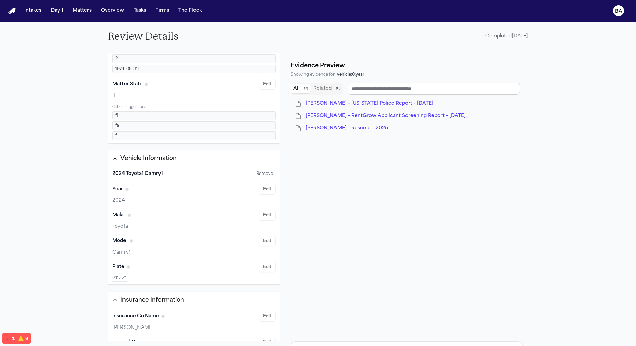
click at [266, 170] on button "Remove" at bounding box center [265, 174] width 22 height 8
type input "**"
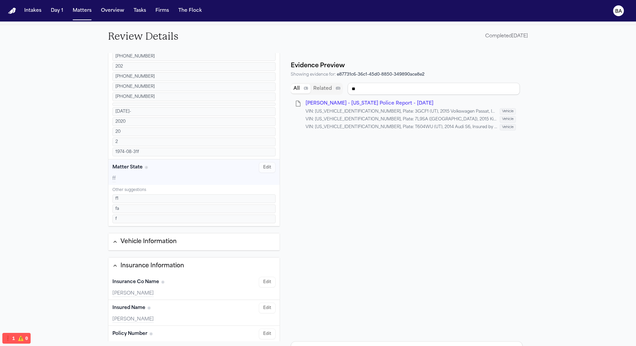
click at [213, 235] on button "Vehicle Information" at bounding box center [193, 242] width 171 height 17
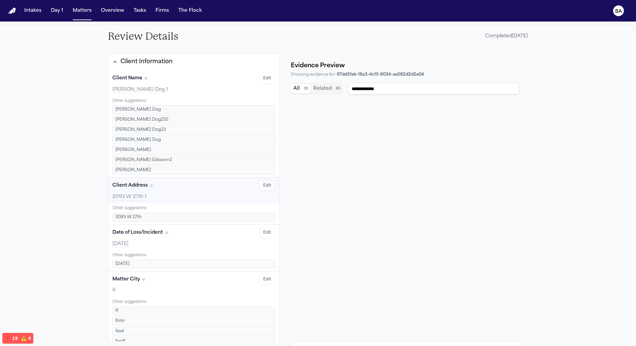
scroll to position [0, 0]
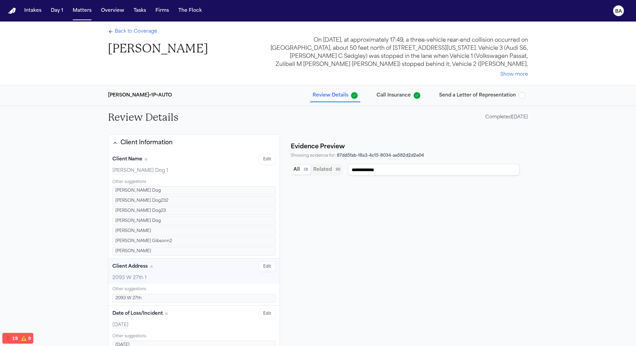
type input "**********"
click at [406, 102] on div "Mcbride-Gordonn • 1P • AUTO Review Details Call Insurance Send a Letter of Repr…" at bounding box center [318, 95] width 431 height 20
click at [406, 100] on button "Call Insurance" at bounding box center [398, 96] width 49 height 12
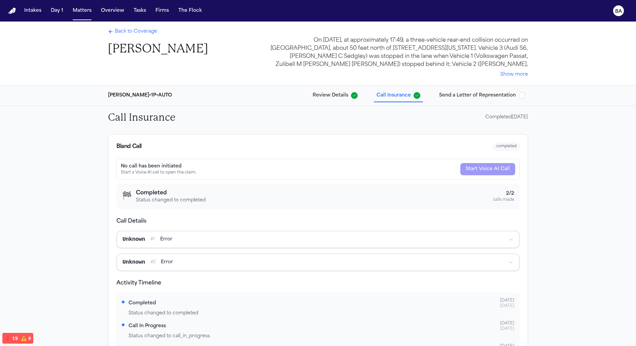
click at [464, 95] on span "Send a Letter of Representation" at bounding box center [477, 95] width 77 height 7
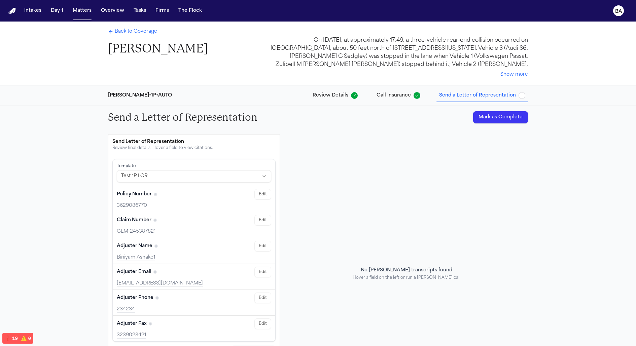
click at [330, 100] on button "Review Details" at bounding box center [335, 96] width 50 height 12
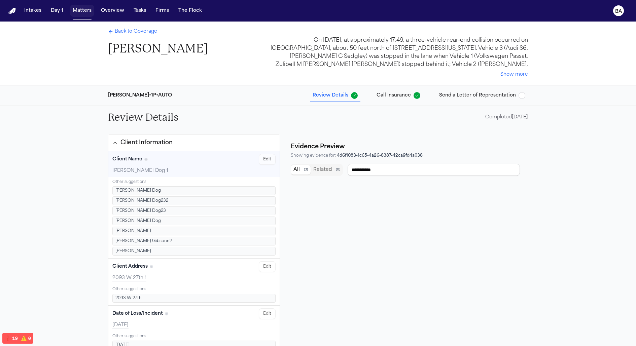
click at [79, 10] on button "Matters" at bounding box center [82, 11] width 24 height 12
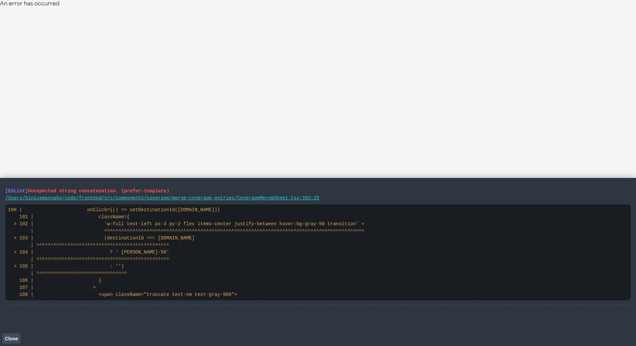
click at [348, 8] on html "An error has occurred" at bounding box center [318, 4] width 636 height 8
click at [290, 8] on html "An error has occurred" at bounding box center [318, 4] width 636 height 8
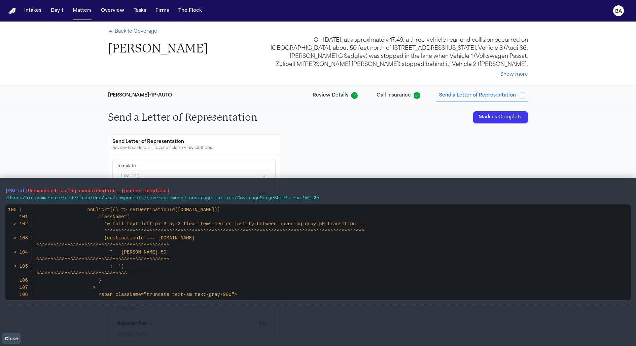
click at [9, 336] on span "Close" at bounding box center [11, 338] width 13 height 5
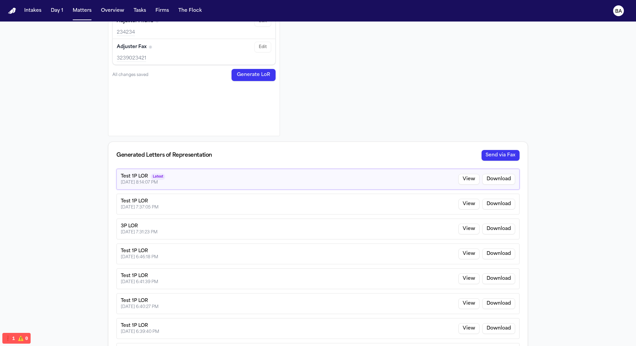
scroll to position [254, 0]
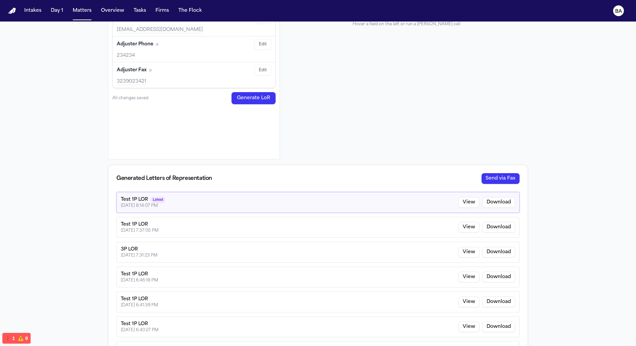
click at [499, 176] on button "Send via Fax" at bounding box center [501, 178] width 38 height 11
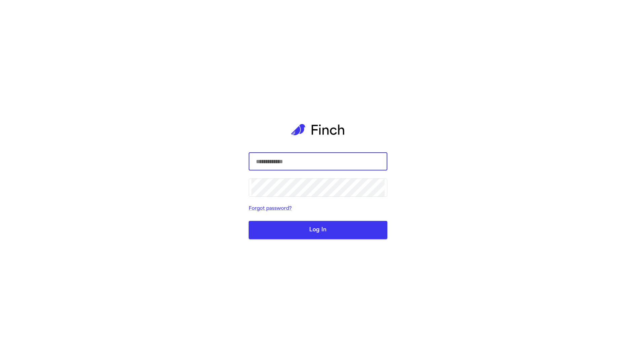
type input "**********"
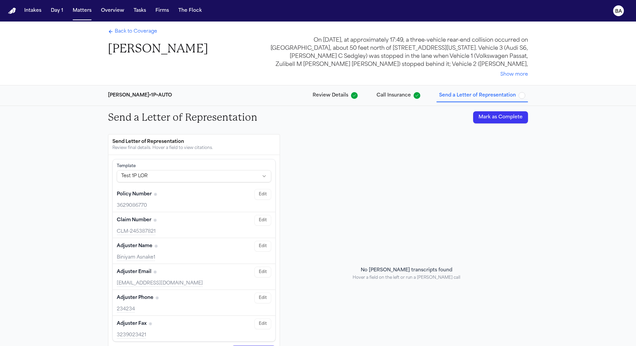
click at [125, 31] on span "Back to Coverage" at bounding box center [136, 31] width 42 height 7
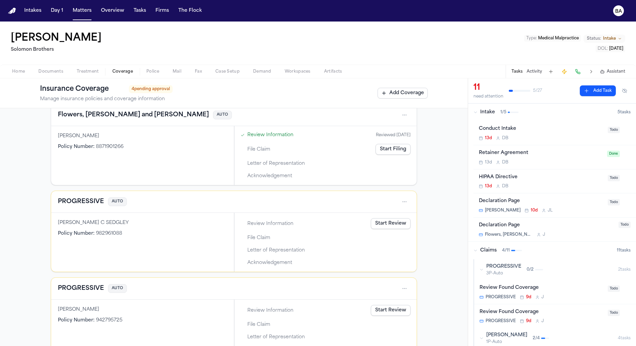
scroll to position [220, 0]
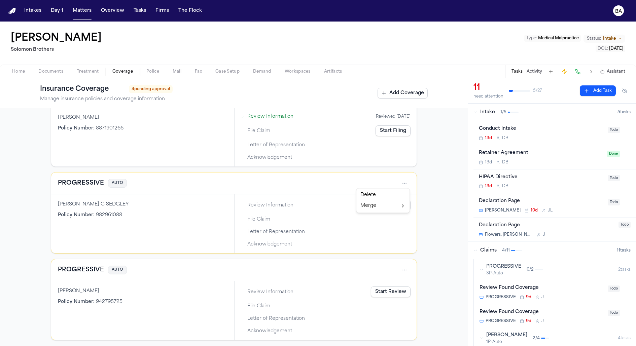
click at [406, 180] on html "Intakes Day 1 Matters Overview Tasks Firms The Flock BA Jimmy Gibson Solomon Br…" at bounding box center [318, 173] width 636 height 346
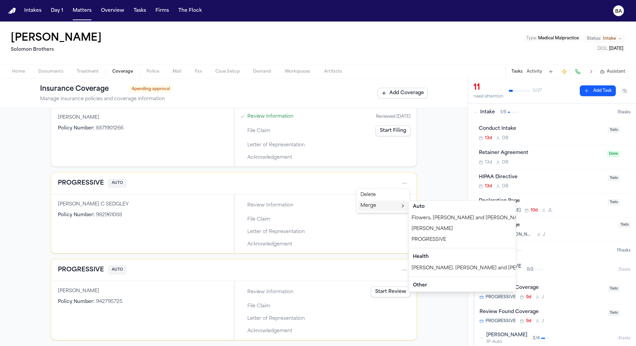
click at [397, 206] on div "Merge" at bounding box center [383, 206] width 50 height 11
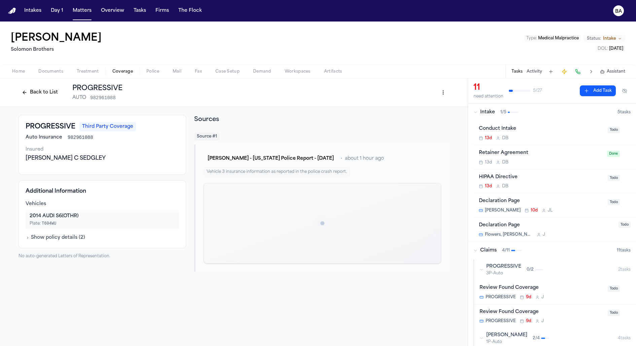
click at [36, 82] on div "Back to List PROGRESSIVE AUTO 982961088" at bounding box center [234, 92] width 468 height 29
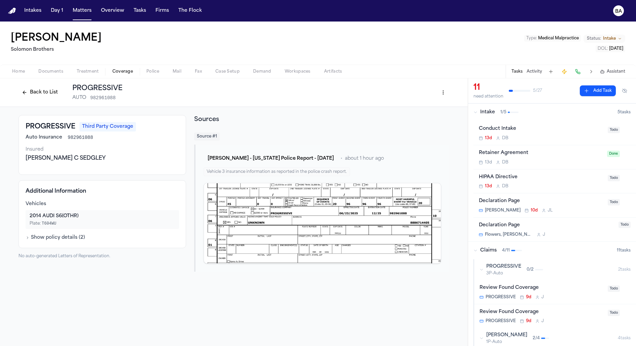
click at [38, 89] on button "Back to List" at bounding box center [40, 92] width 43 height 11
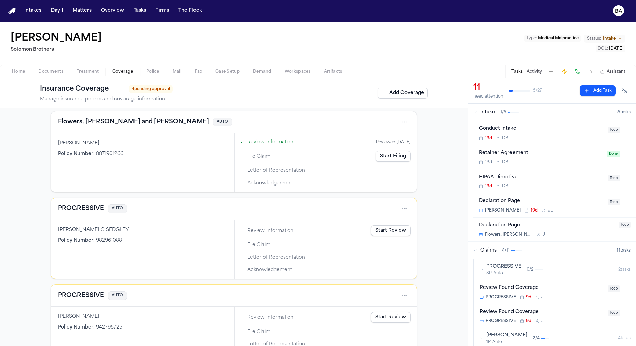
scroll to position [191, 0]
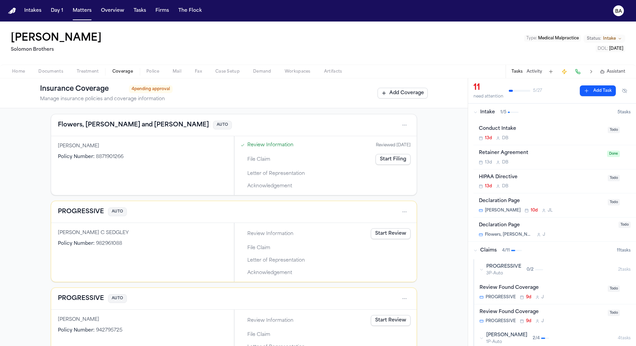
click at [290, 166] on div "Review Information Reviewed 08/21/2025 File Claim Start Filing Letter of Repres…" at bounding box center [325, 166] width 175 height 52
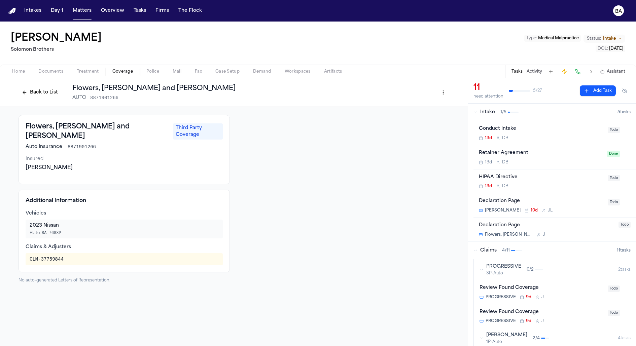
click at [44, 91] on button "Back to List" at bounding box center [40, 92] width 43 height 11
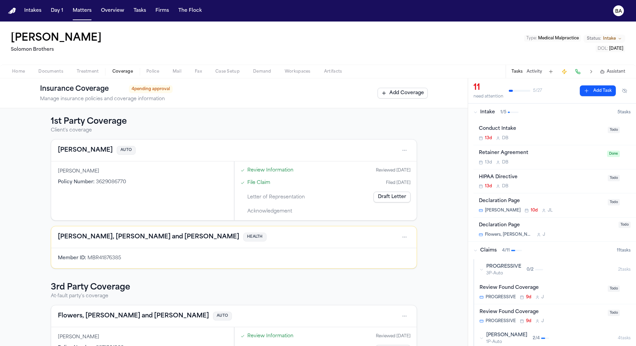
click at [250, 170] on link "Review Information" at bounding box center [270, 170] width 46 height 7
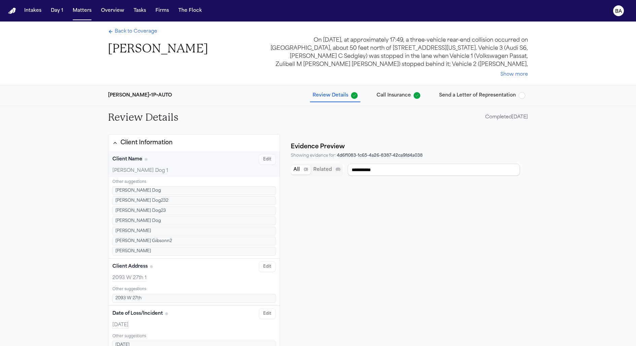
click at [127, 33] on span "Back to Coverage" at bounding box center [136, 31] width 42 height 7
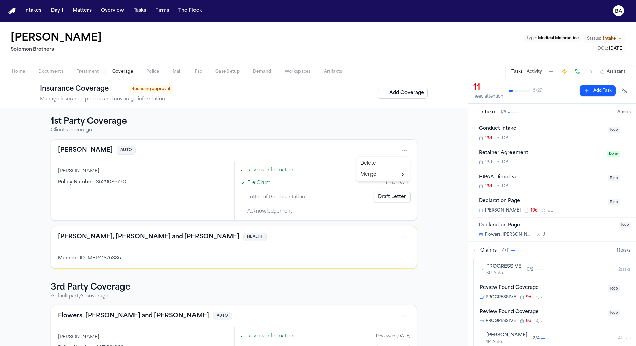
click at [402, 152] on html "Intakes Day 1 Matters Overview Tasks Firms The Flock BA Jimmy Gibson Solomon Br…" at bounding box center [318, 173] width 636 height 346
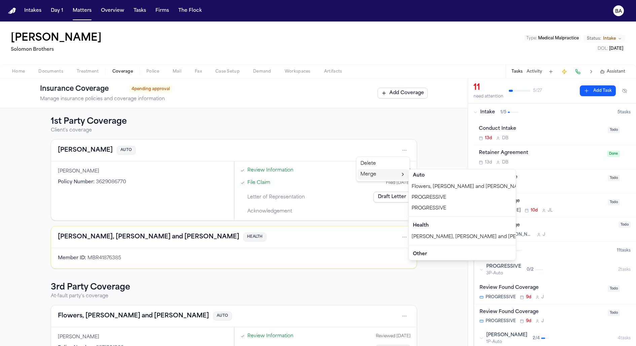
click at [388, 175] on div "Merge" at bounding box center [383, 174] width 50 height 11
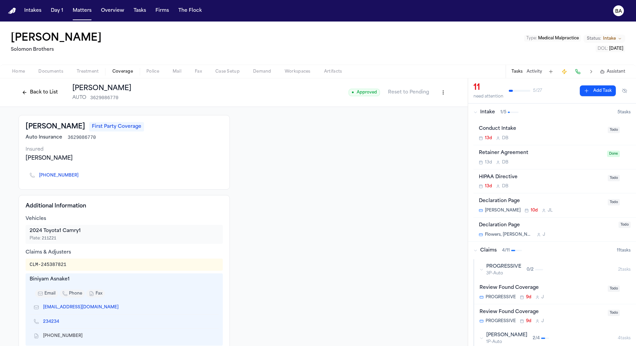
click at [29, 82] on div "Back to List Mcbride-Gordonn AUTO 3629086770 ● Approved Reset to Pending" at bounding box center [234, 92] width 468 height 29
click at [32, 93] on button "Back to List" at bounding box center [40, 92] width 43 height 11
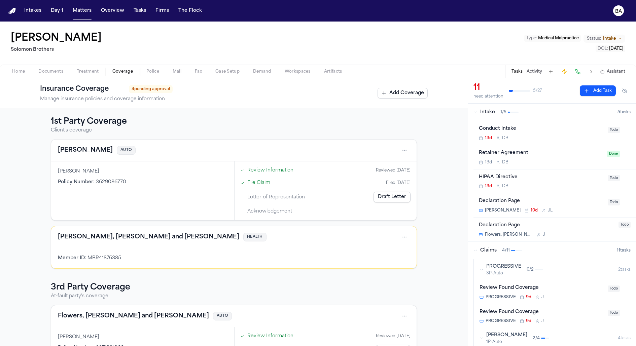
click at [406, 151] on html "Intakes Day 1 Matters Overview Tasks Firms The Flock BA Jimmy Gibson Solomon Br…" at bounding box center [318, 173] width 636 height 346
click at [438, 144] on html "Intakes Day 1 Matters Overview Tasks Firms The Flock BA Jimmy Gibson Solomon Br…" at bounding box center [318, 173] width 636 height 346
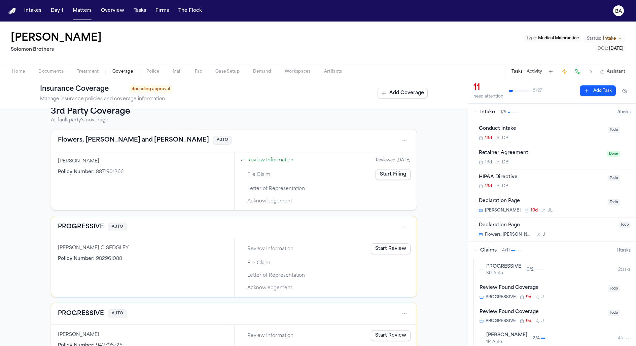
scroll to position [220, 0]
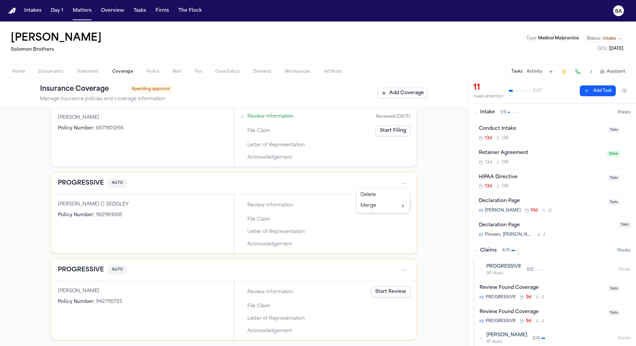
click at [404, 184] on html "Intakes Day 1 Matters Overview Tasks Firms The Flock BA Jimmy Gibson Solomon Br…" at bounding box center [318, 173] width 636 height 346
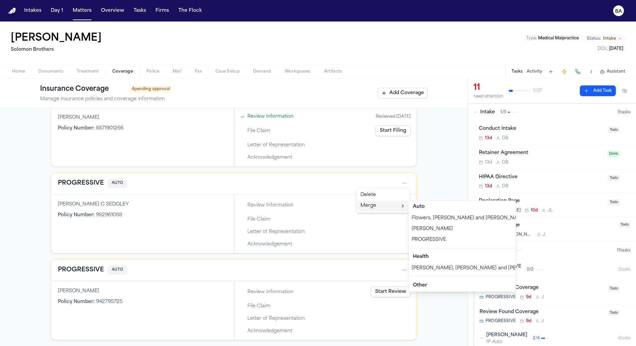
click at [428, 239] on div "PROGRESSIVE" at bounding box center [462, 240] width 107 height 11
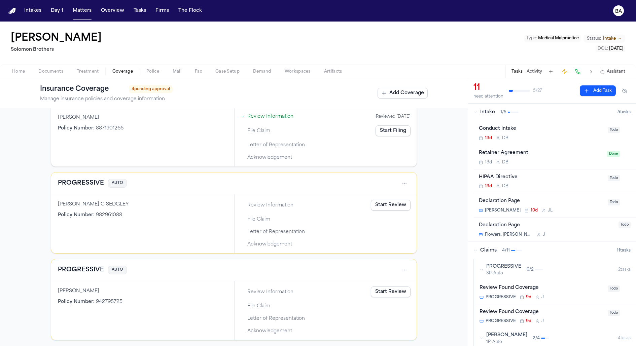
scroll to position [214, 0]
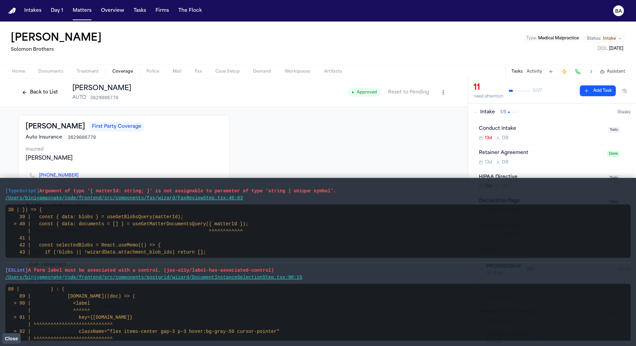
click at [42, 89] on button "Back to List" at bounding box center [40, 92] width 43 height 11
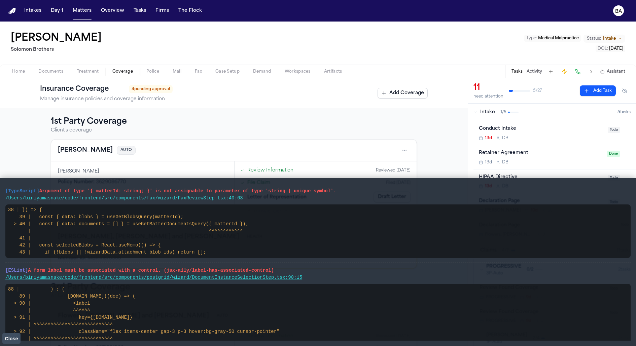
click at [8, 337] on span "Close" at bounding box center [11, 338] width 13 height 5
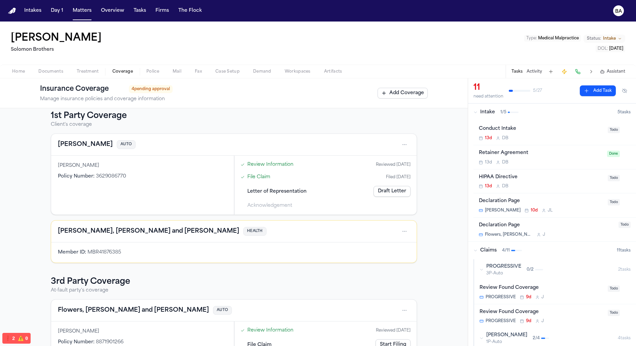
scroll to position [220, 0]
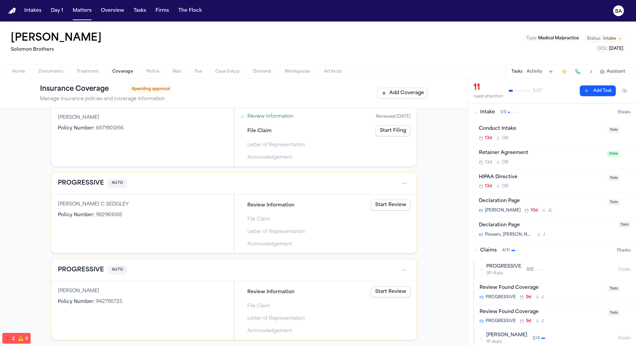
click at [338, 268] on div "PROGRESSIVE AUTO" at bounding box center [234, 270] width 352 height 11
click at [276, 266] on div "PROGRESSIVE AUTO" at bounding box center [234, 270] width 352 height 11
click at [148, 296] on div "ASHLEY ORTIZ-MARIN Policy Number : 942795725" at bounding box center [142, 310] width 183 height 59
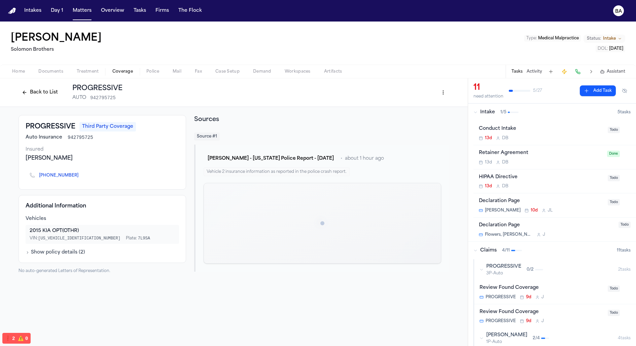
click at [42, 97] on button "Back to List" at bounding box center [40, 92] width 43 height 11
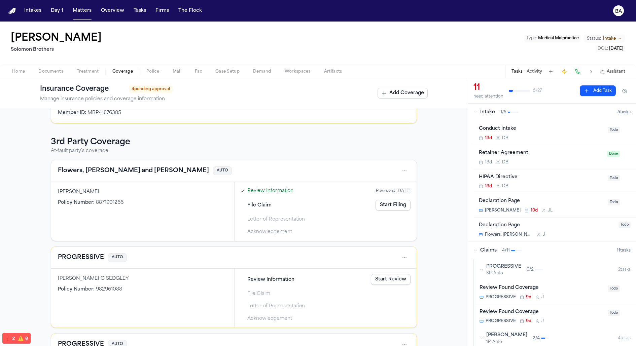
scroll to position [220, 0]
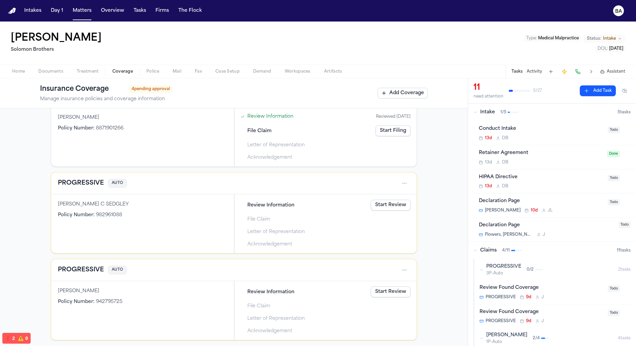
click at [103, 180] on div "PROGRESSIVE AUTO" at bounding box center [92, 183] width 69 height 9
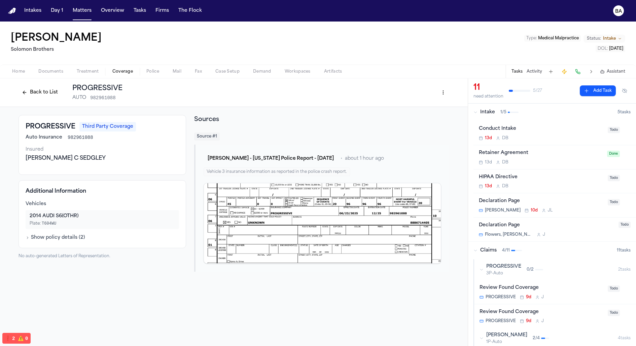
click at [52, 87] on button "Back to List" at bounding box center [40, 92] width 43 height 11
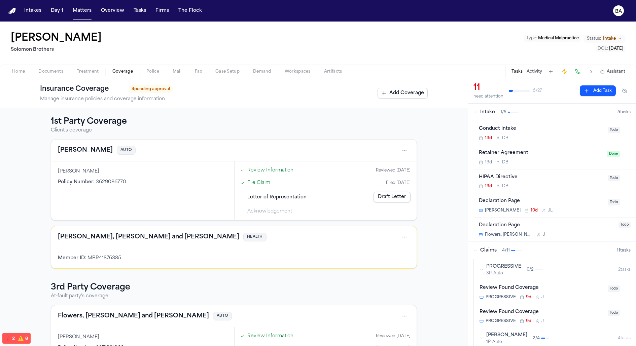
scroll to position [220, 0]
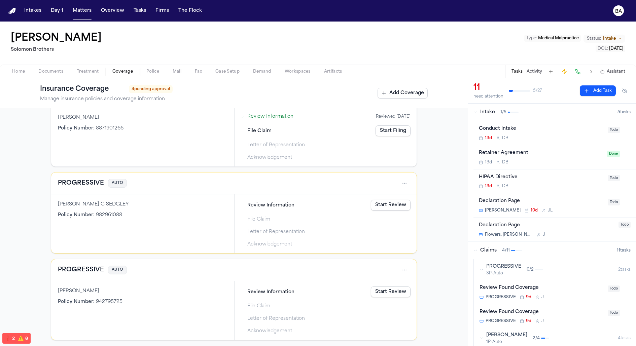
click at [330, 211] on div "Review Information Start Review File Claim Letter of Representation Acknowledge…" at bounding box center [325, 224] width 175 height 52
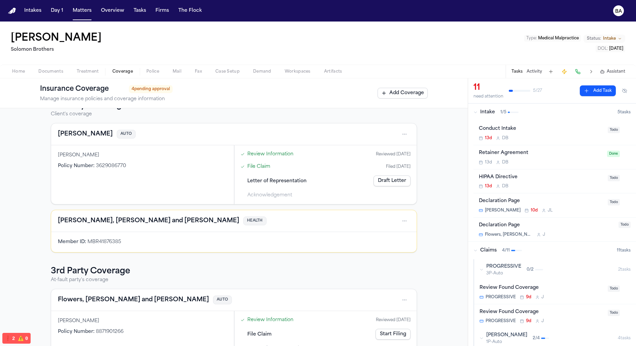
scroll to position [0, 0]
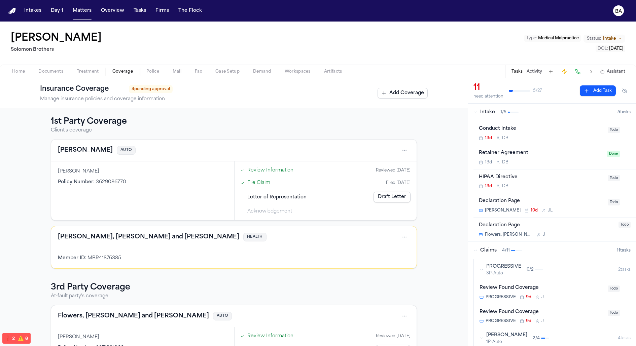
click at [392, 277] on div "1st Party Coverage Client's coverage Mcbride-Gordonn AUTO Sara Johnsonass Polic…" at bounding box center [234, 338] width 366 height 444
click at [146, 91] on span "4 pending approval" at bounding box center [151, 89] width 44 height 8
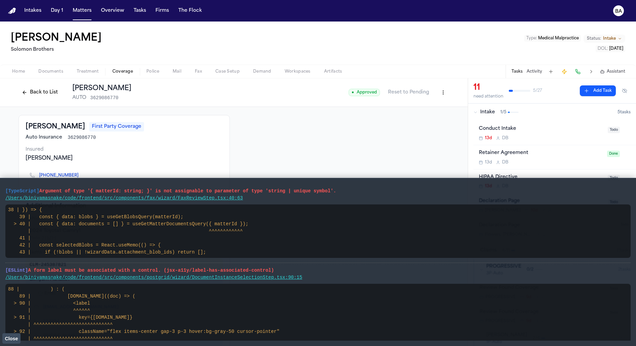
click at [36, 93] on button "Back to List" at bounding box center [40, 92] width 43 height 11
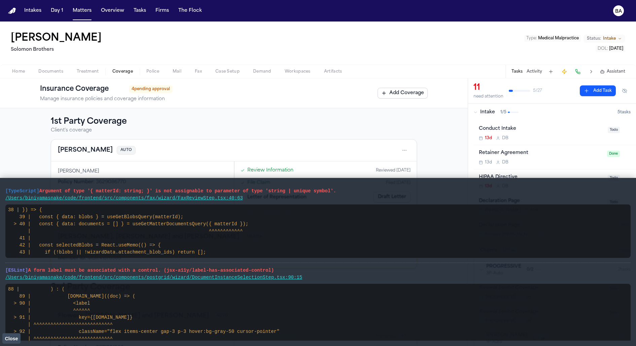
click at [10, 338] on span "Close" at bounding box center [11, 338] width 13 height 5
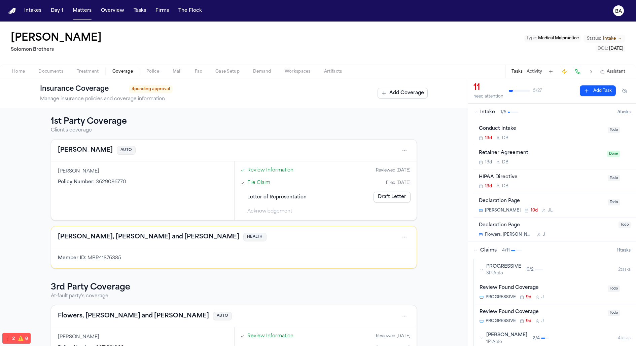
click at [260, 169] on link "Review Information" at bounding box center [270, 170] width 46 height 7
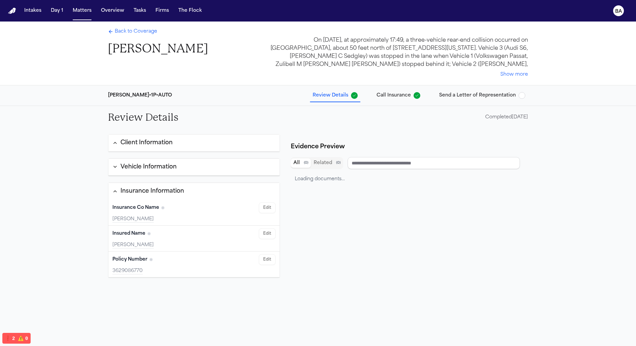
type input "**********"
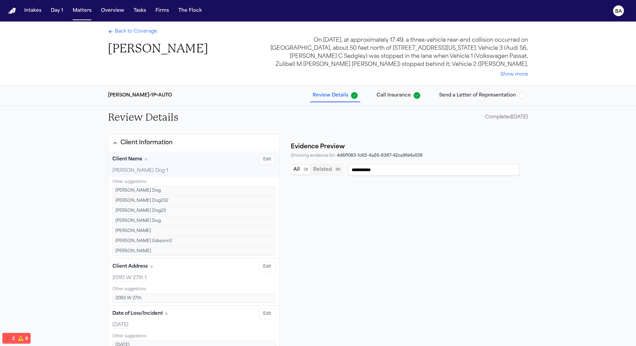
click at [145, 34] on span "Back to Coverage" at bounding box center [136, 31] width 42 height 7
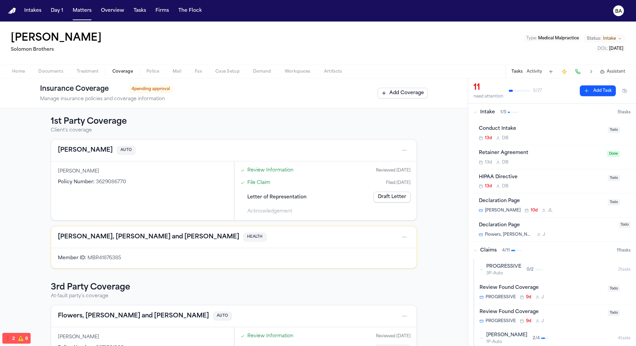
click at [298, 195] on span "Letter of Representation" at bounding box center [276, 197] width 59 height 7
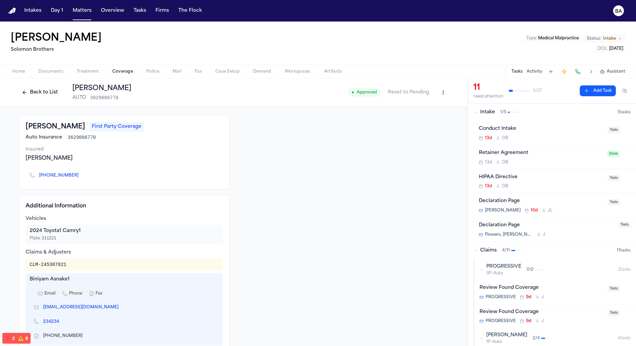
click at [52, 91] on button "Back to List" at bounding box center [40, 92] width 43 height 11
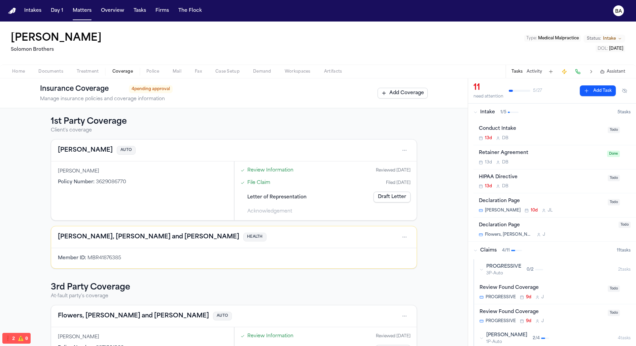
click at [346, 181] on div "File Claim Filed 08/29/2025" at bounding box center [325, 182] width 175 height 11
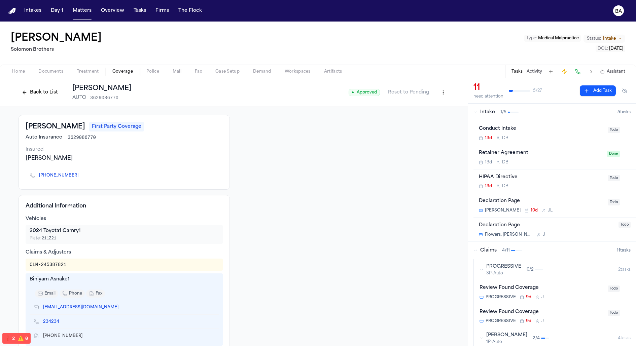
click at [46, 91] on button "Back to List" at bounding box center [40, 92] width 43 height 11
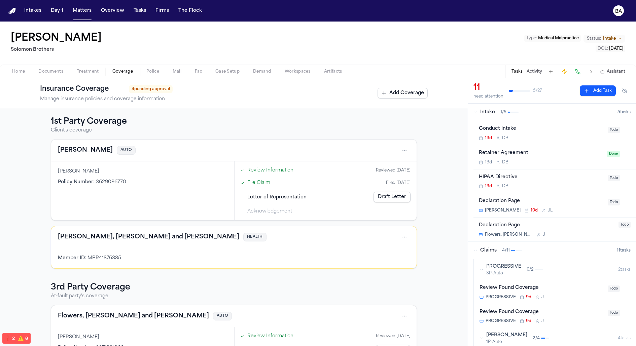
click at [395, 198] on link "Draft Letter" at bounding box center [392, 197] width 37 height 11
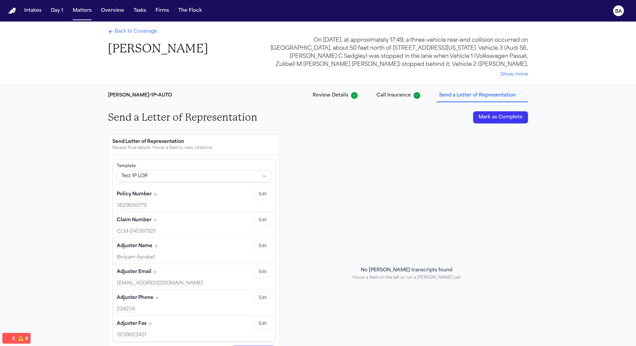
click at [401, 103] on div "Mcbride-Gordonn • 1P • AUTO Review Details Call Insurance Send a Letter of Repr…" at bounding box center [318, 95] width 431 height 20
drag, startPoint x: 401, startPoint y: 97, endPoint x: 403, endPoint y: 124, distance: 27.3
click at [401, 97] on span "Call Insurance" at bounding box center [394, 95] width 34 height 7
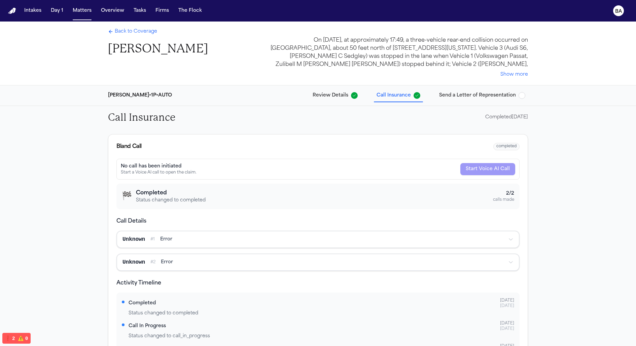
click at [468, 173] on div "No call has been initiated Start a Voice AI call to open the claim. Start Voice…" at bounding box center [317, 169] width 403 height 21
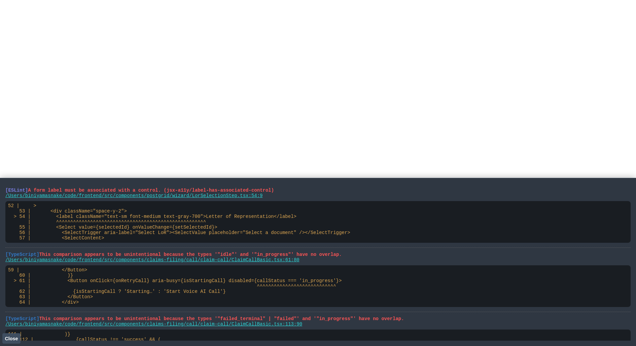
click at [166, 3] on html at bounding box center [318, 1] width 636 height 3
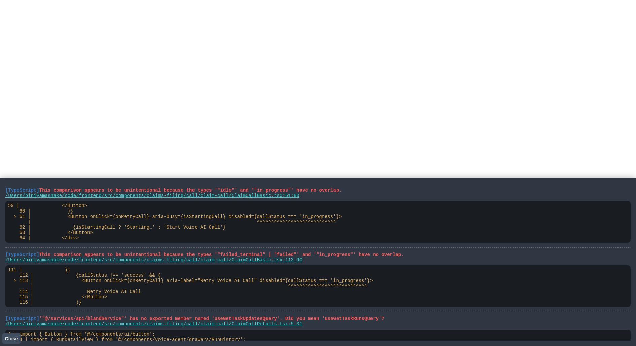
click at [14, 339] on span "Close" at bounding box center [11, 338] width 13 height 5
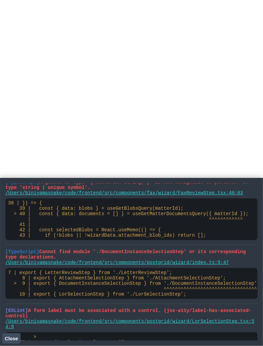
scroll to position [271, 0]
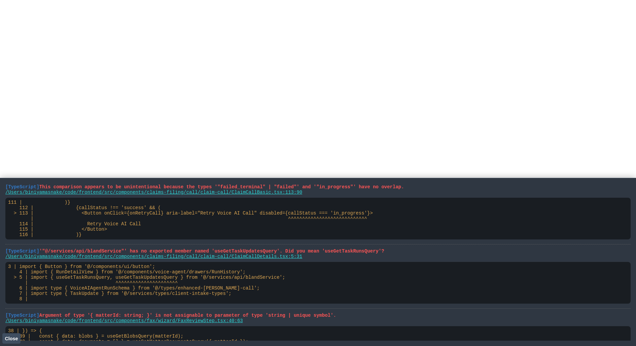
scroll to position [57, 0]
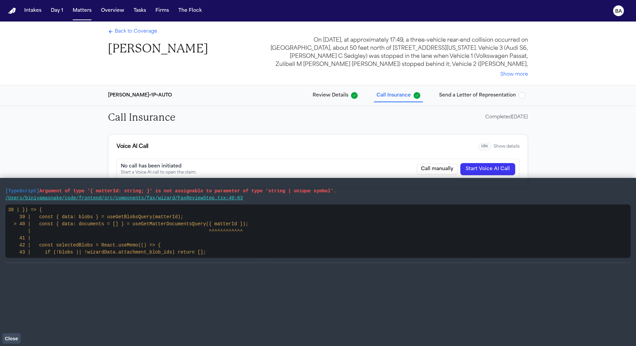
click at [345, 103] on div "[PERSON_NAME] • 1P • AUTO Review Details Call Insurance Send a Letter of Repres…" at bounding box center [318, 95] width 431 height 20
click at [343, 92] on span "Review Details" at bounding box center [331, 95] width 36 height 7
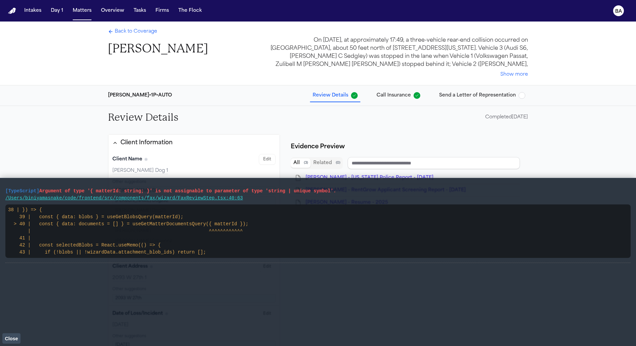
click at [147, 32] on span "Back to Coverage" at bounding box center [136, 31] width 42 height 7
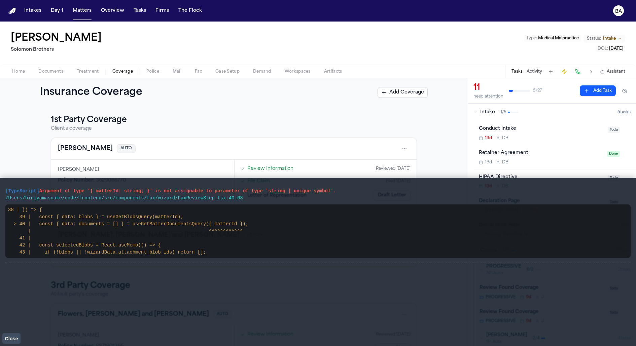
click at [10, 337] on span "Close" at bounding box center [11, 338] width 13 height 5
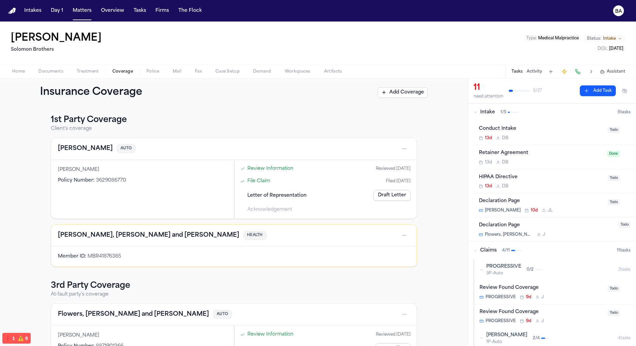
click at [403, 148] on html "Intakes Day 1 Matters Overview Tasks Firms The Flock BA Jimmy Gibson Solomon Br…" at bounding box center [318, 173] width 636 height 346
click at [431, 148] on html "Intakes Day 1 Matters Overview Tasks Firms The Flock BA Jimmy Gibson Solomon Br…" at bounding box center [318, 173] width 636 height 346
click at [405, 149] on html "Intakes Day 1 Matters Overview Tasks Firms The Flock BA Jimmy Gibson Solomon Br…" at bounding box center [318, 173] width 636 height 346
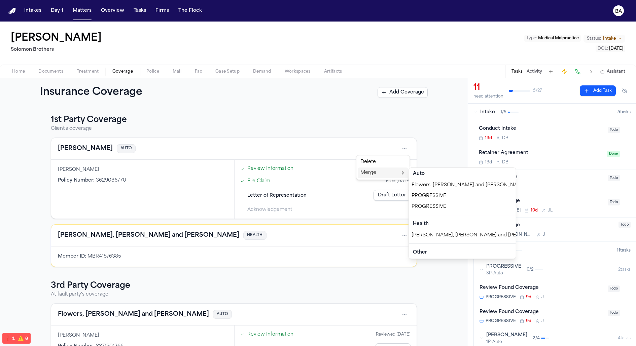
click at [389, 174] on div "Merge" at bounding box center [383, 173] width 50 height 11
click at [434, 150] on html "Intakes Day 1 Matters Overview Tasks Firms The Flock BA Jimmy Gibson Solomon Br…" at bounding box center [318, 173] width 636 height 346
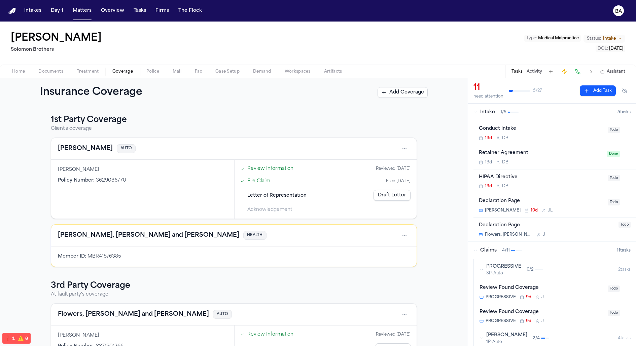
click at [393, 95] on button "Add Coverage" at bounding box center [403, 92] width 50 height 11
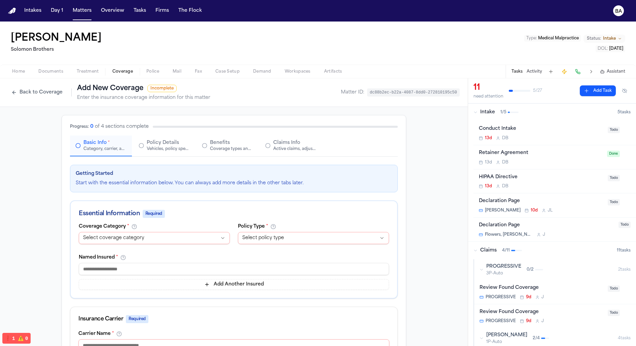
click at [31, 96] on button "Back to Coverage" at bounding box center [37, 92] width 58 height 11
